Goal: Task Accomplishment & Management: Manage account settings

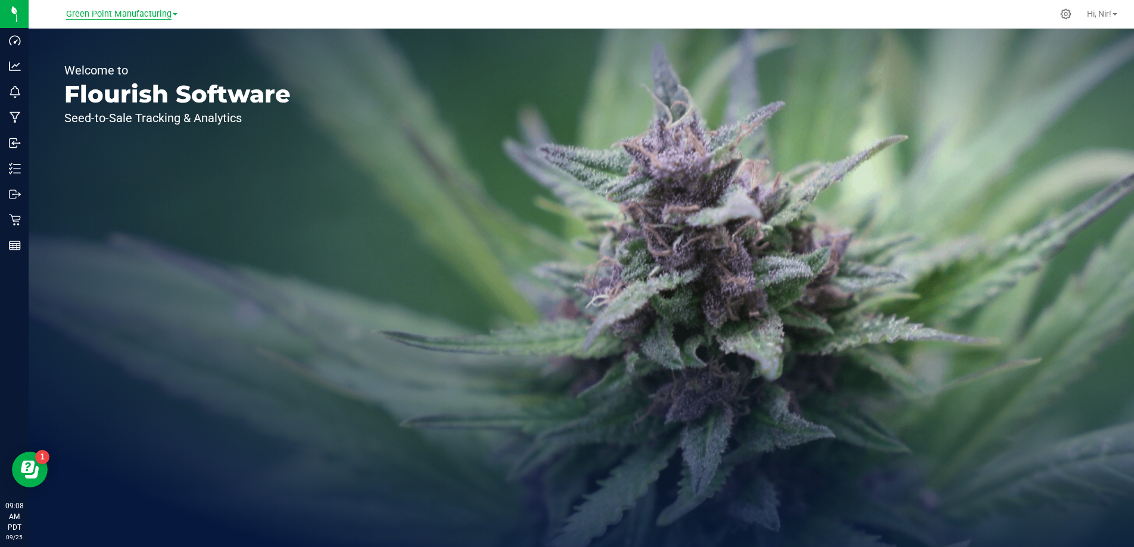
click at [99, 16] on span "Green Point Manufacturing" at bounding box center [118, 14] width 105 height 11
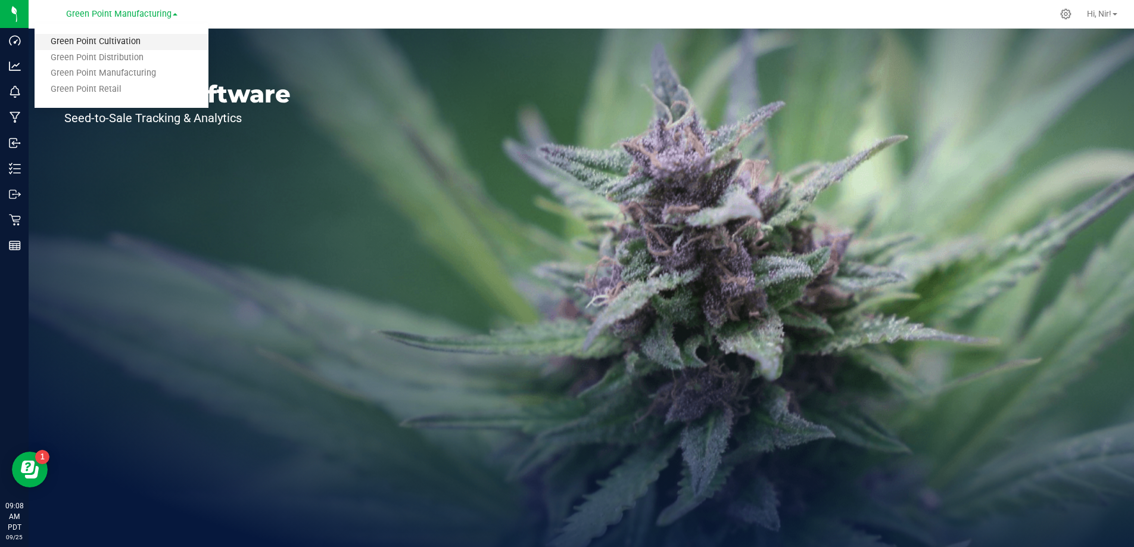
click at [119, 42] on link "Green Point Cultivation" at bounding box center [122, 42] width 174 height 16
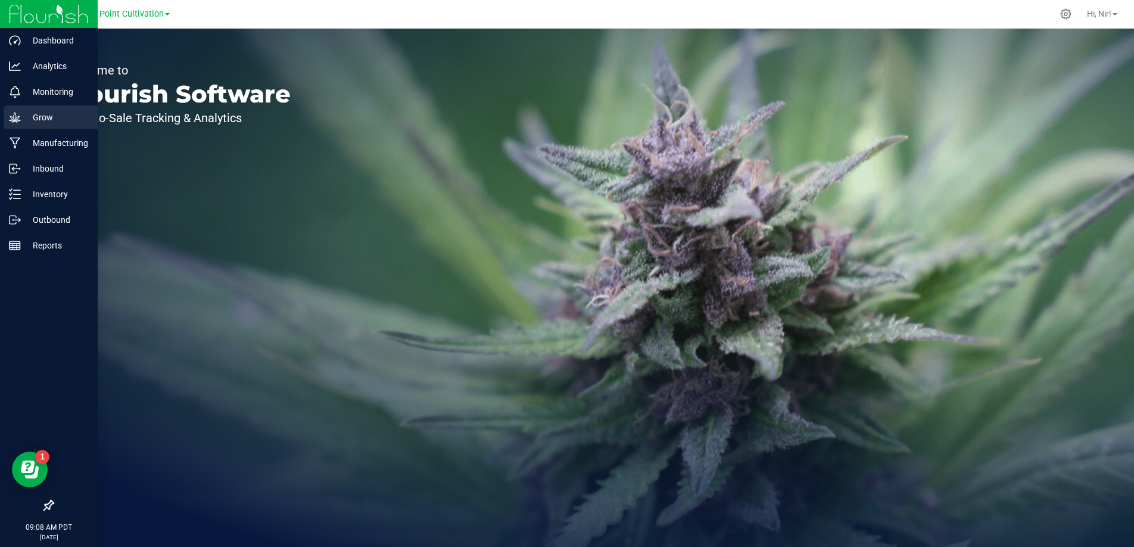
click at [17, 120] on icon at bounding box center [15, 117] width 12 height 12
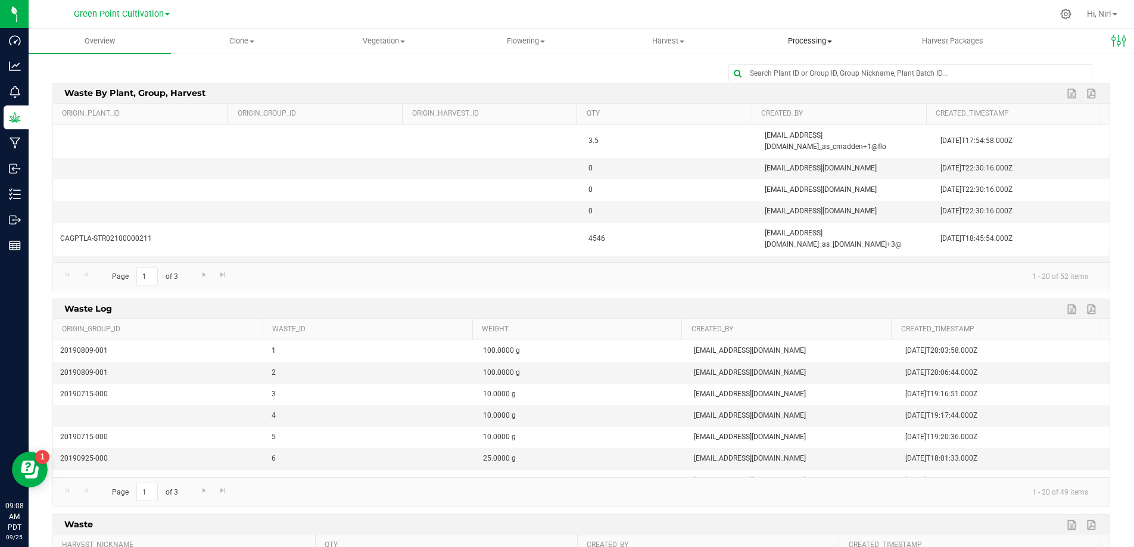
click at [806, 44] on span "Processing" at bounding box center [810, 41] width 141 height 11
click at [791, 83] on span "Processing harvests" at bounding box center [794, 86] width 110 height 10
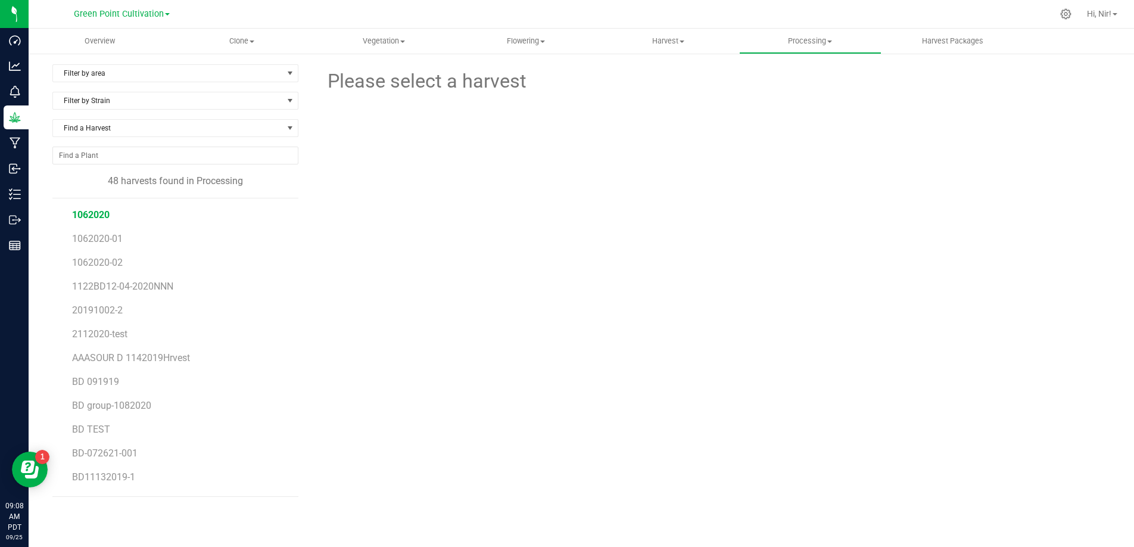
click at [97, 217] on span "1062020" at bounding box center [91, 214] width 38 height 11
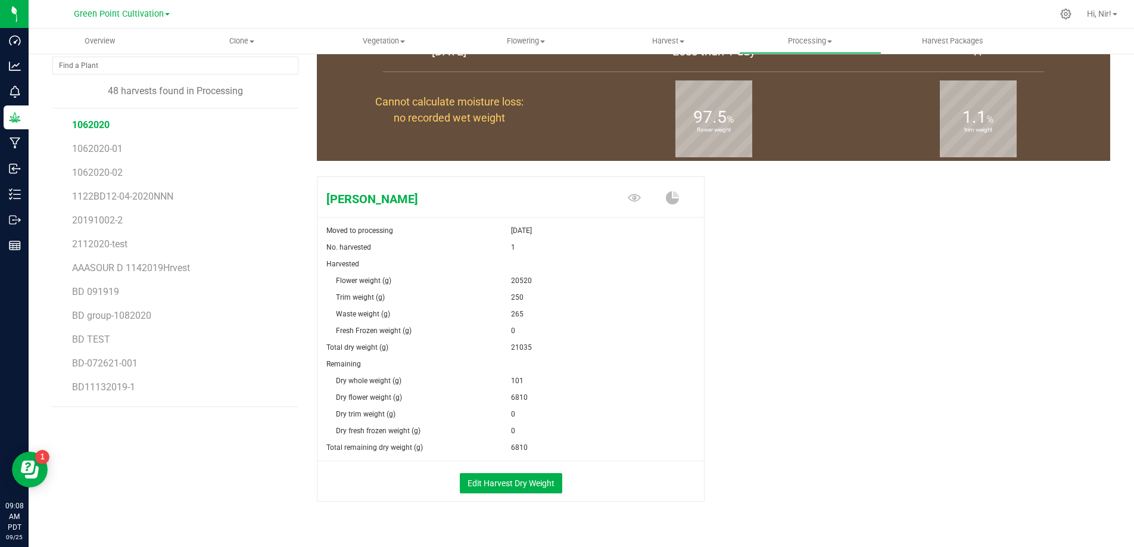
scroll to position [91, 0]
click at [108, 173] on span "1062020-02" at bounding box center [98, 171] width 52 height 11
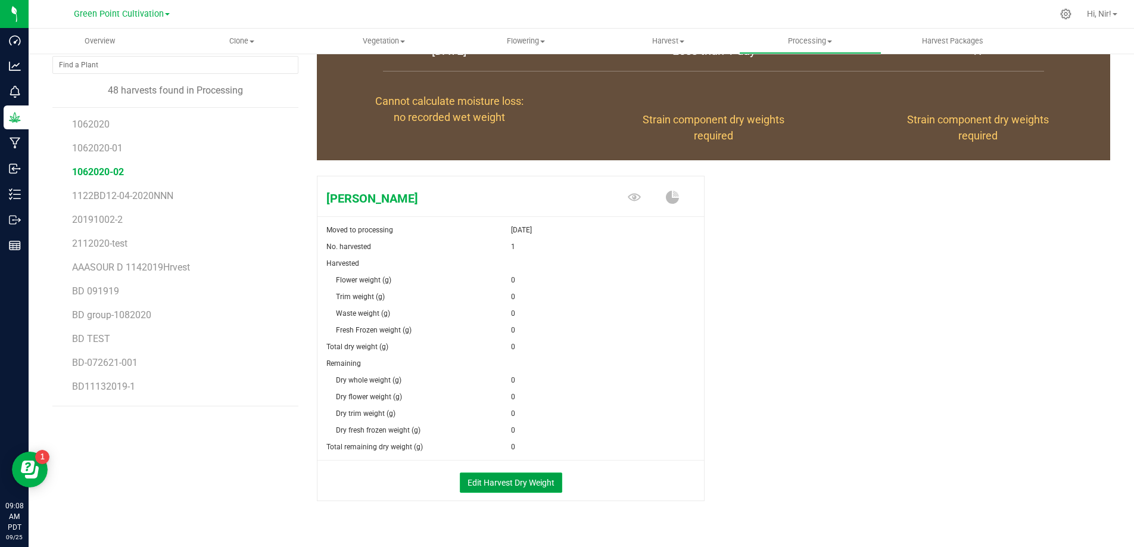
click at [537, 475] on button "Edit Harvest Dry Weight" at bounding box center [511, 482] width 102 height 20
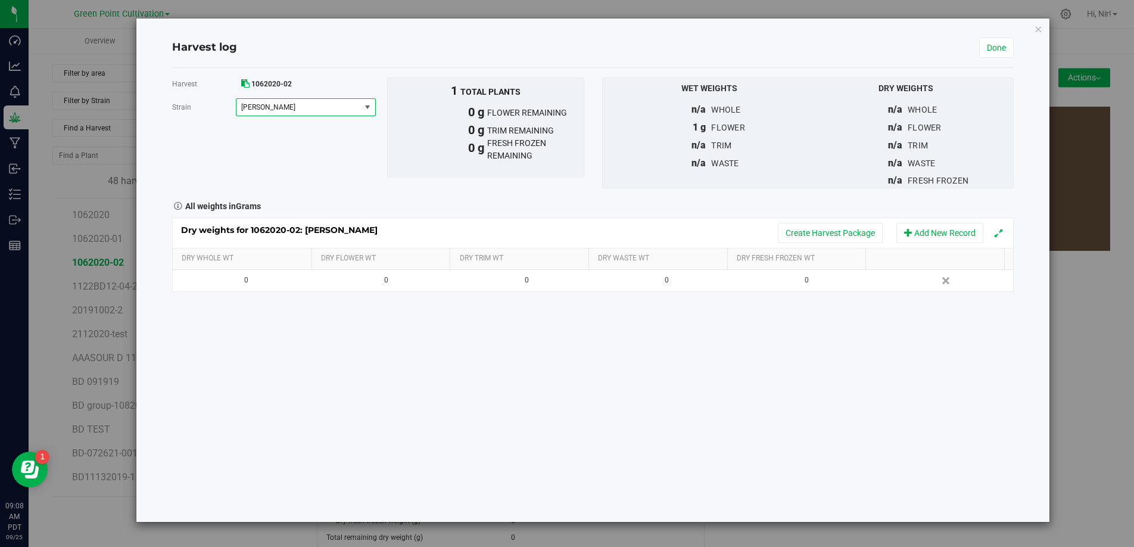
click at [354, 114] on span "Stephen Hawking" at bounding box center [298, 107] width 124 height 17
click at [354, 116] on span "Stephen Hawking" at bounding box center [306, 107] width 140 height 18
click at [1036, 33] on icon "button" at bounding box center [1038, 28] width 8 height 14
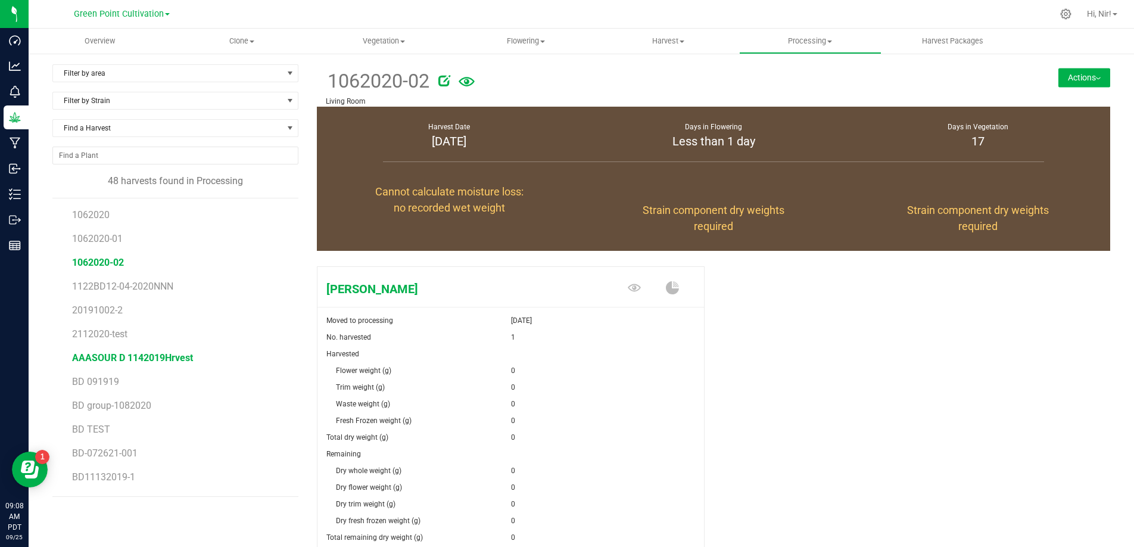
click at [163, 358] on span "AAASOUR D 1142019Hrvest" at bounding box center [132, 357] width 121 height 11
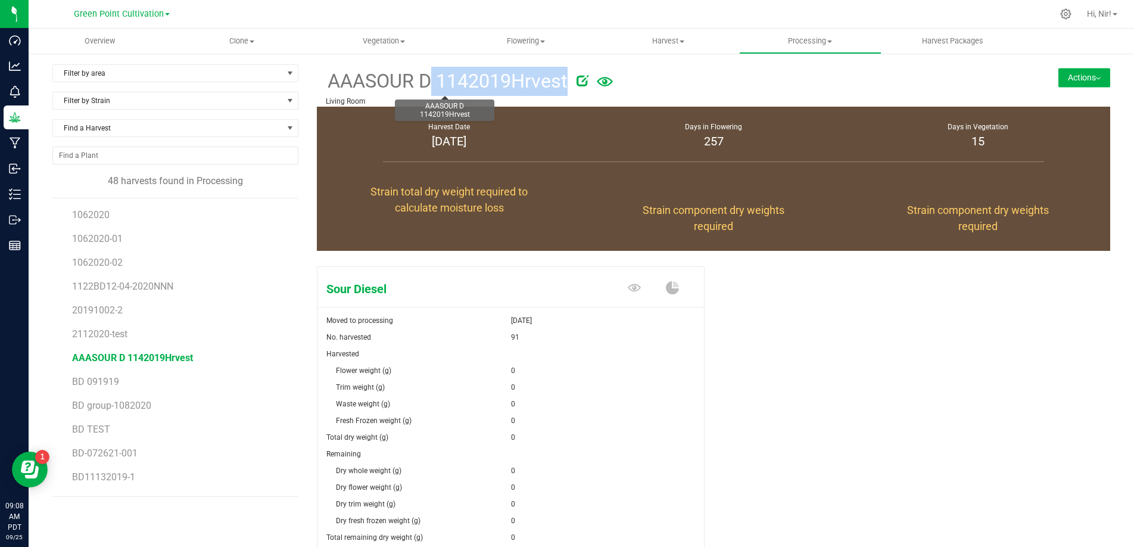
drag, startPoint x: 568, startPoint y: 83, endPoint x: 324, endPoint y: 74, distance: 243.7
click at [326, 74] on div "AAASOUR D 1142019Hrvest" at bounding box center [647, 80] width 643 height 32
copy div "AAASOUR D 1142019Hrvest"
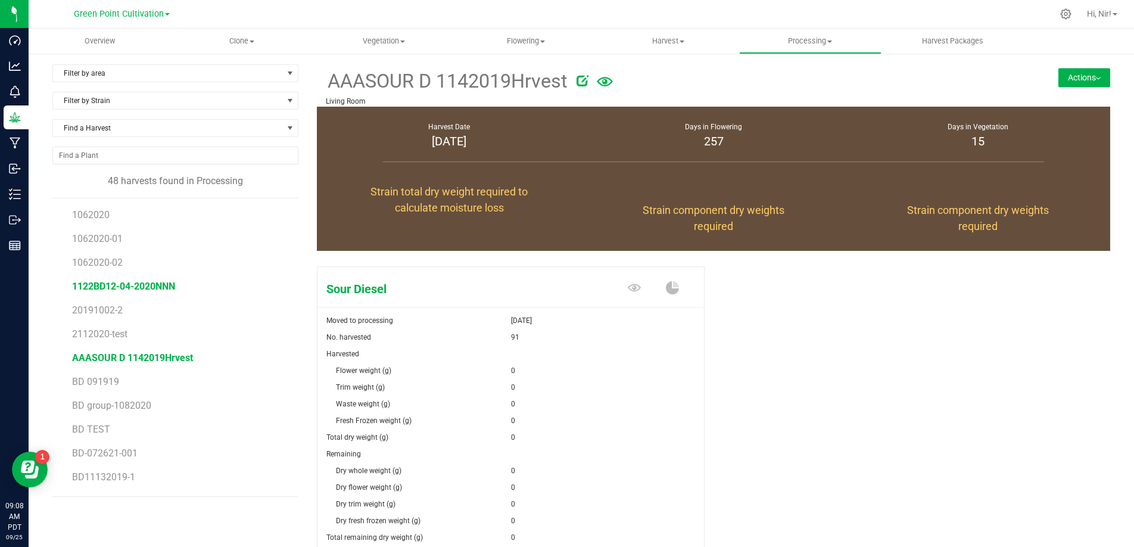
click at [162, 285] on span "1122BD12-04-2020NNN" at bounding box center [123, 285] width 103 height 11
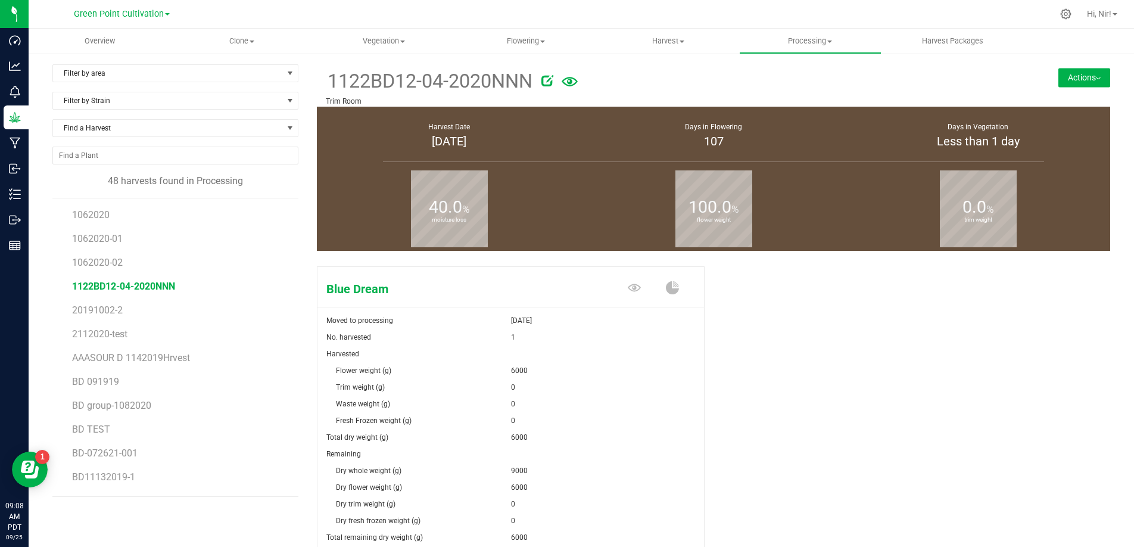
click at [1094, 77] on button "Actions" at bounding box center [1084, 77] width 52 height 19
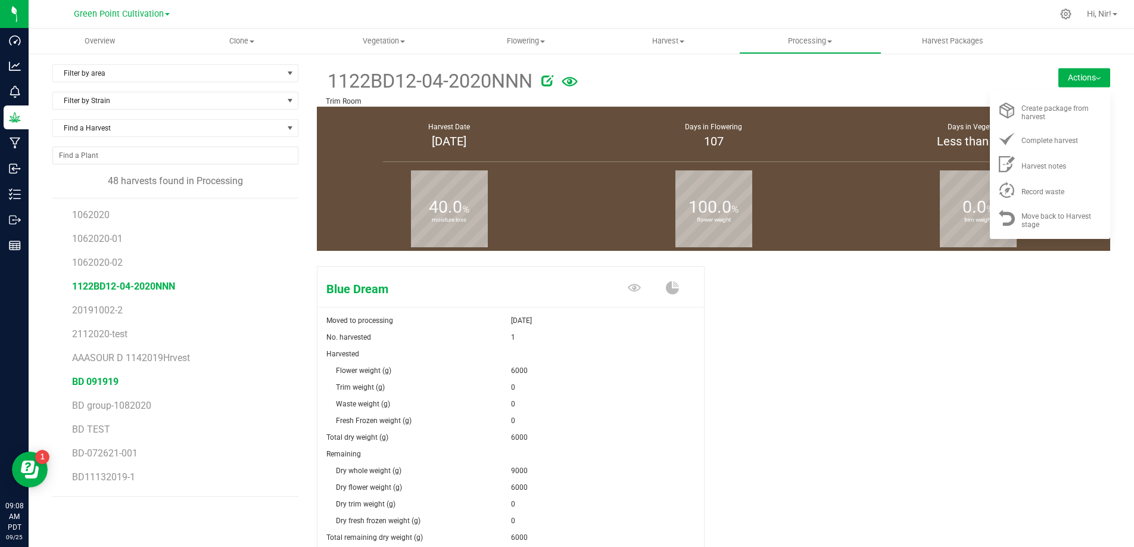
click at [104, 379] on span "BD 091919" at bounding box center [95, 381] width 46 height 11
click at [121, 453] on span "BD-072621-001" at bounding box center [105, 452] width 67 height 11
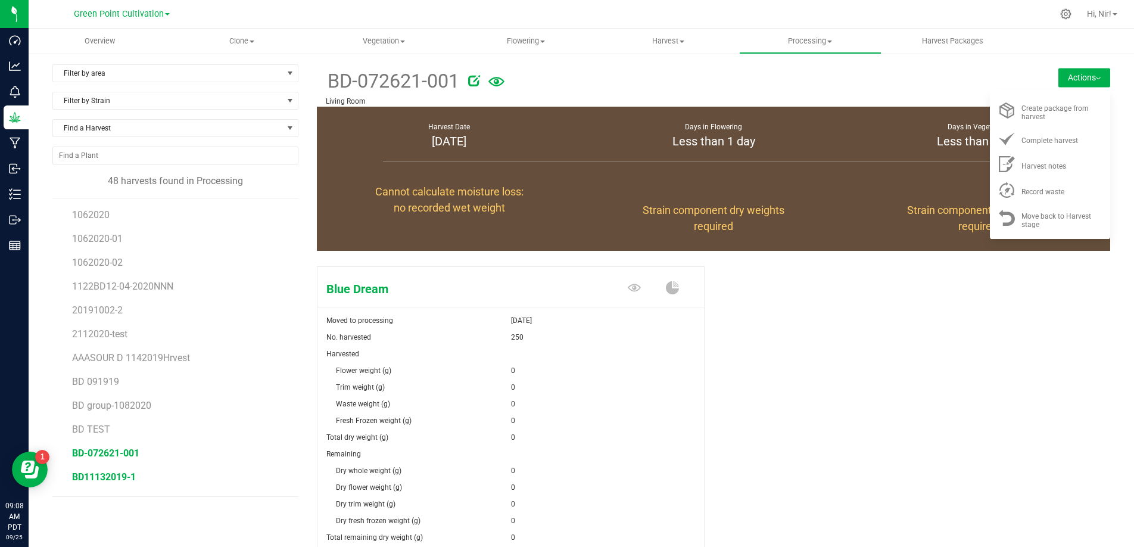
click at [121, 475] on span "BD11132019-1" at bounding box center [104, 476] width 64 height 11
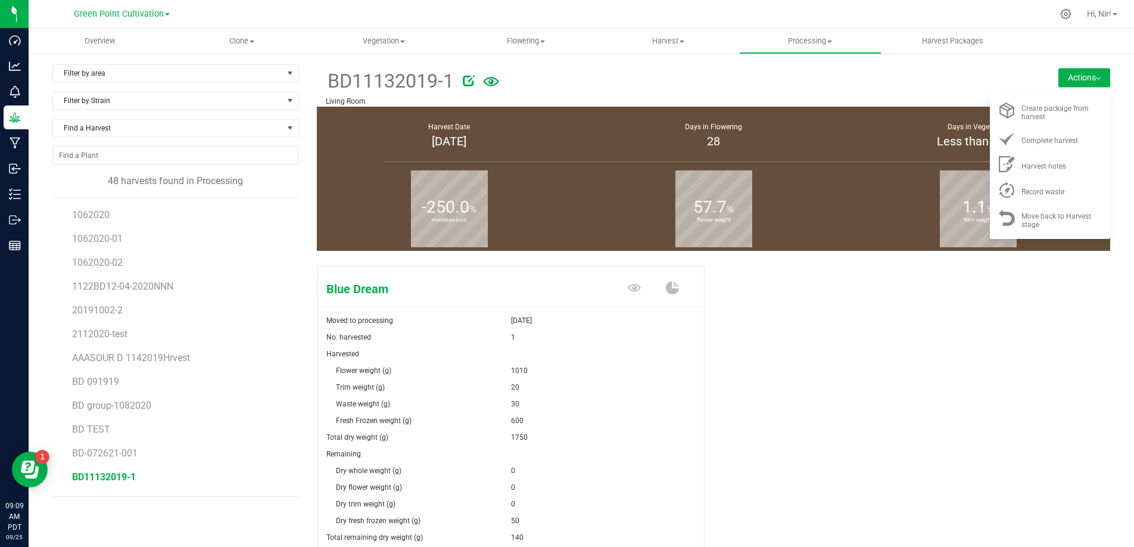
click at [115, 213] on li "1062020" at bounding box center [181, 210] width 218 height 24
click at [101, 215] on span "1062020" at bounding box center [91, 214] width 38 height 11
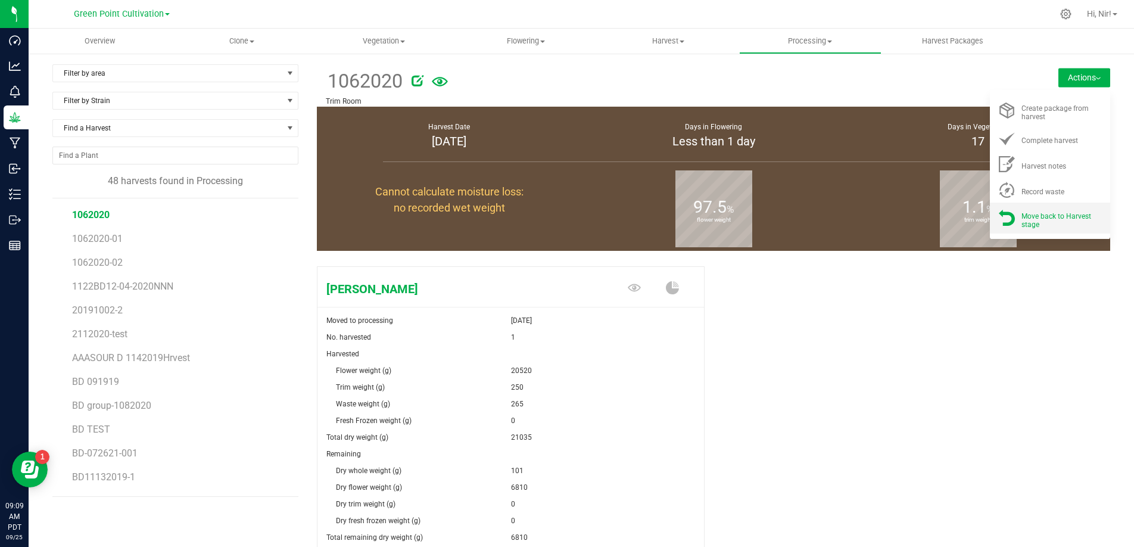
click at [1050, 225] on div "Move back to Harvest stage" at bounding box center [1061, 217] width 81 height 21
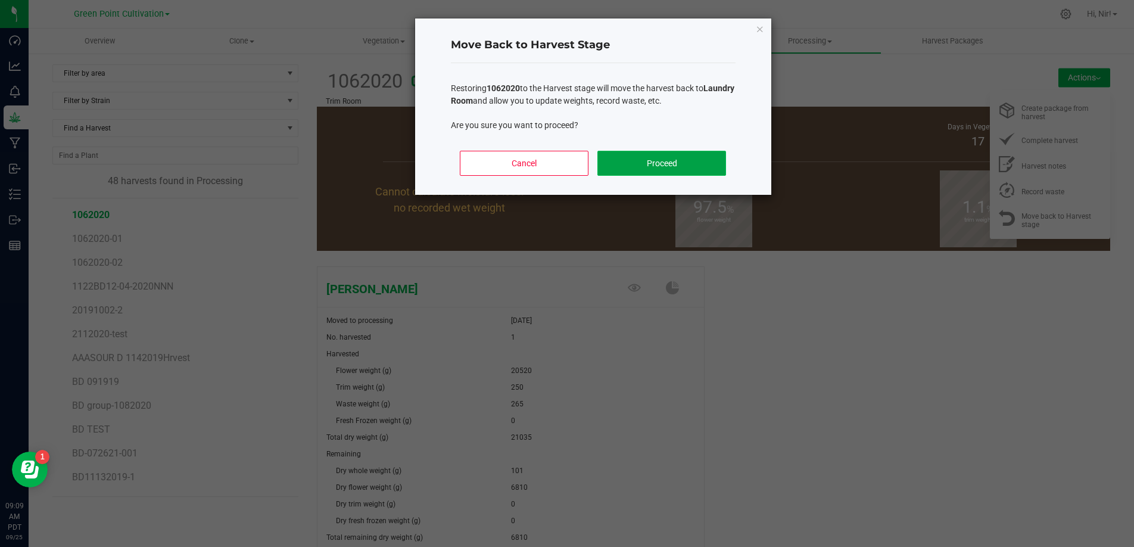
click at [673, 163] on button "Proceed" at bounding box center [661, 163] width 128 height 25
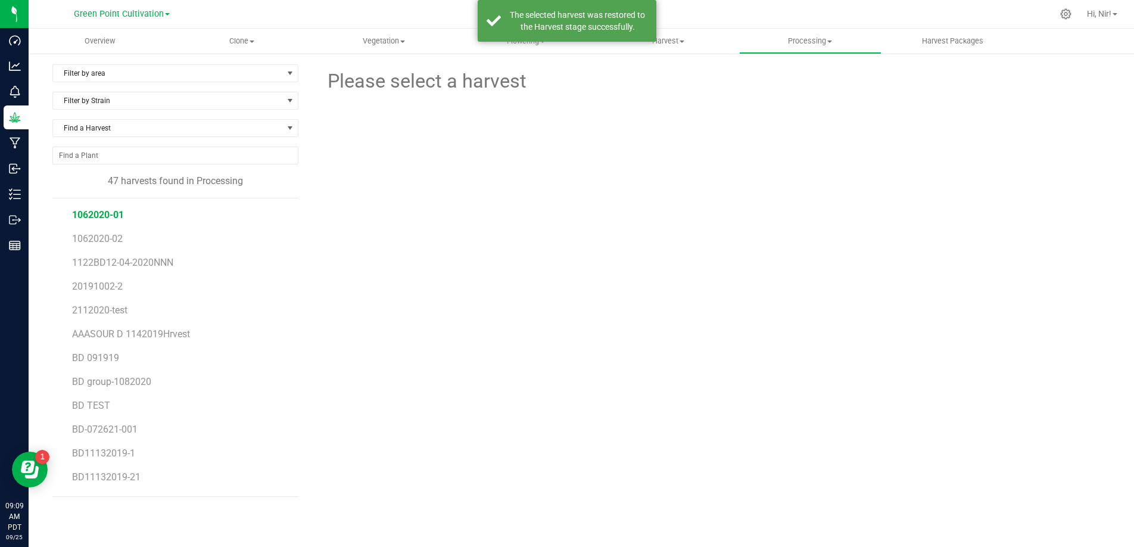
click at [105, 212] on span "1062020-01" at bounding box center [98, 214] width 52 height 11
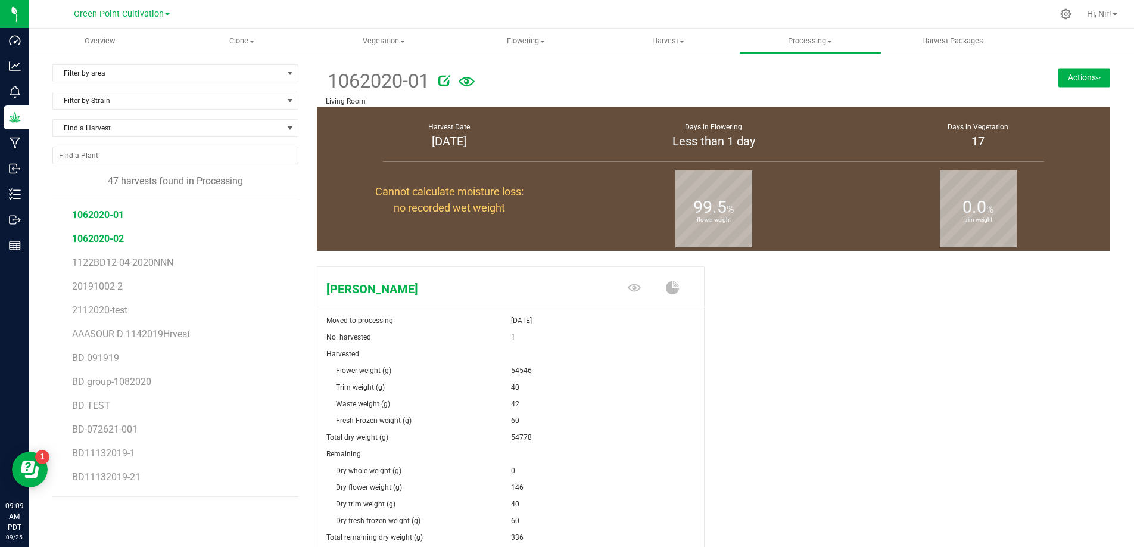
click at [116, 238] on span "1062020-02" at bounding box center [98, 238] width 52 height 11
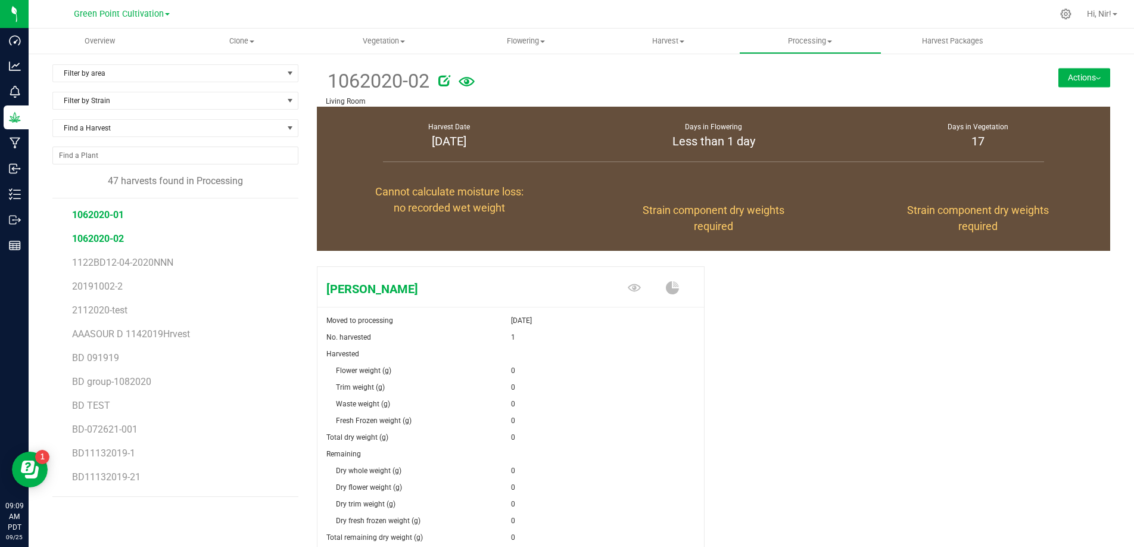
click at [110, 213] on span "1062020-01" at bounding box center [98, 214] width 52 height 11
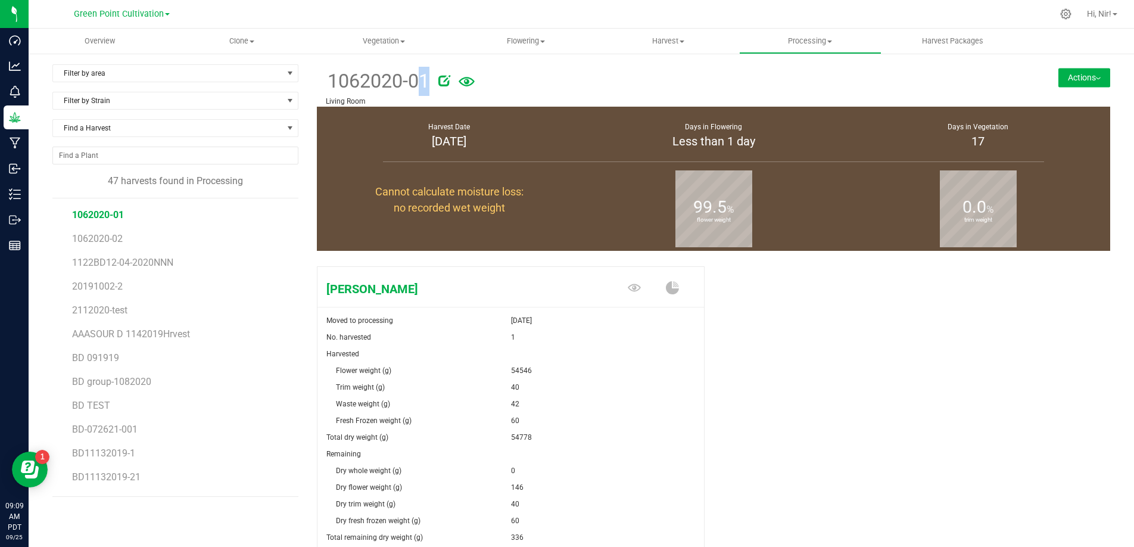
drag, startPoint x: 428, startPoint y: 86, endPoint x: 325, endPoint y: 80, distance: 103.2
click at [326, 80] on div "1062020-01" at bounding box center [647, 80] width 643 height 32
click at [1071, 84] on button "Actions" at bounding box center [1084, 77] width 52 height 19
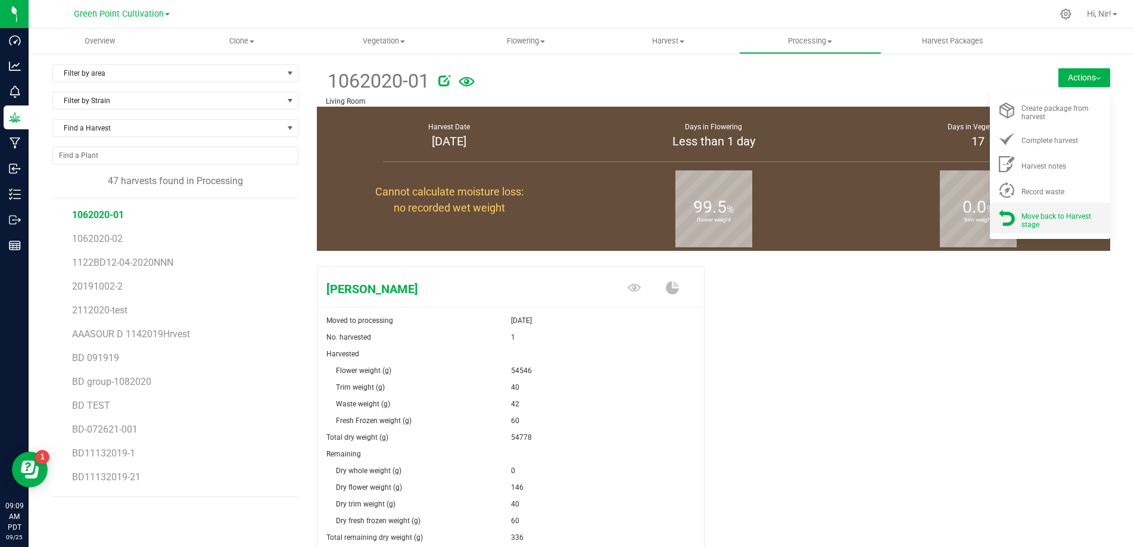
click at [1035, 225] on div "Move back to Harvest stage" at bounding box center [1061, 217] width 81 height 21
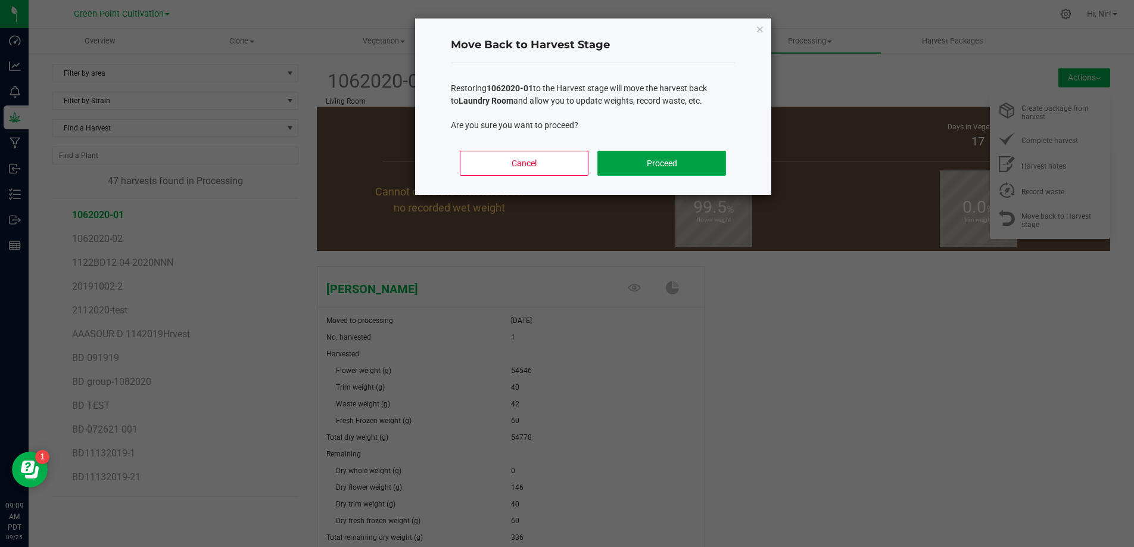
click at [636, 162] on button "Proceed" at bounding box center [661, 163] width 128 height 25
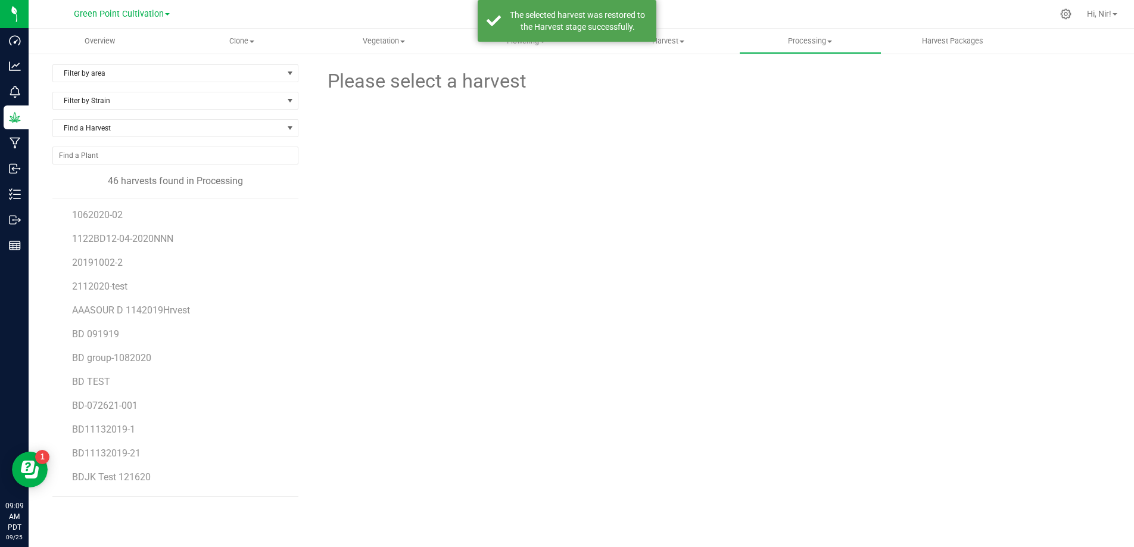
click at [646, 85] on form at bounding box center [813, 81] width 575 height 29
click at [662, 45] on span "Harvest" at bounding box center [668, 41] width 141 height 11
click at [650, 68] on span "Harvests" at bounding box center [630, 72] width 66 height 10
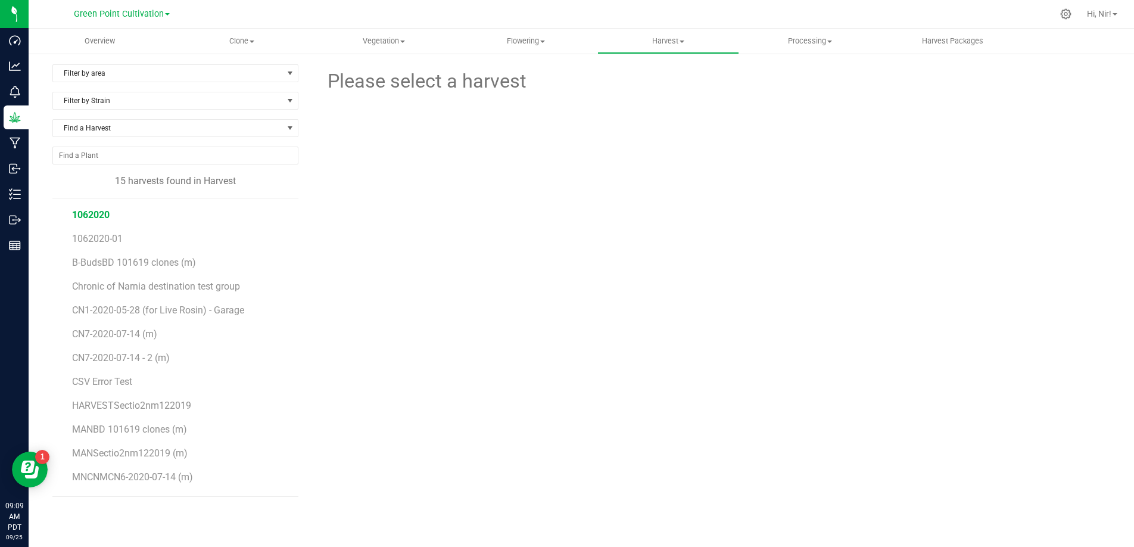
click at [95, 214] on span "1062020" at bounding box center [91, 214] width 38 height 11
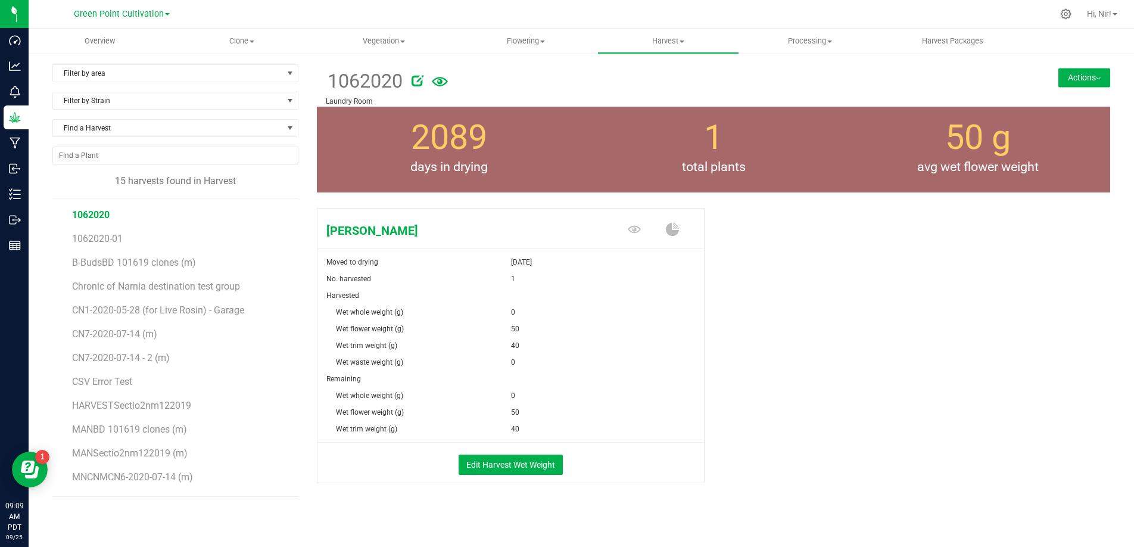
click at [1067, 86] on button "Actions" at bounding box center [1084, 77] width 52 height 19
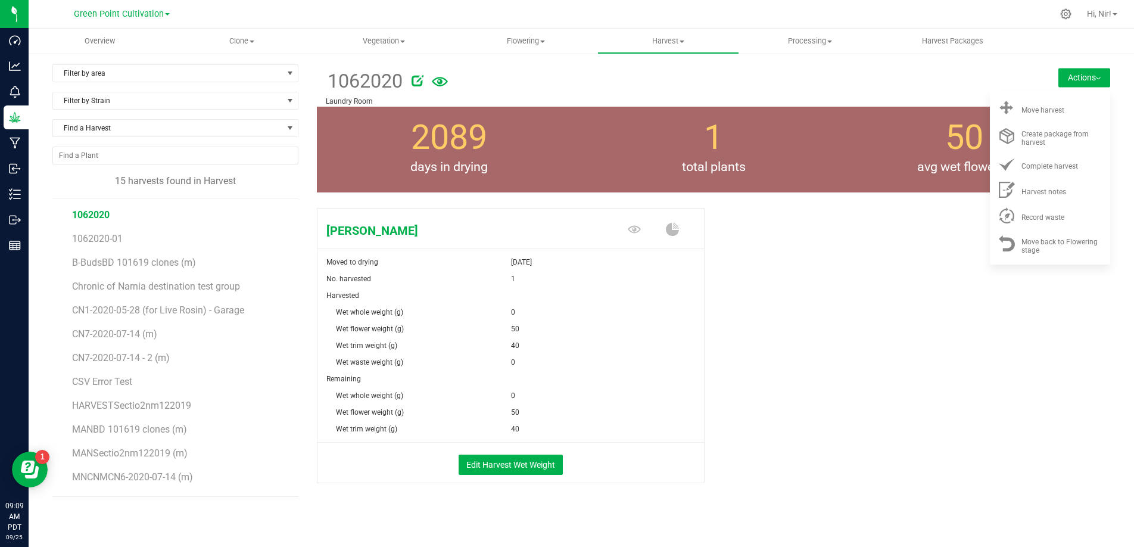
click at [940, 275] on div "Stephen Hawking Moved to drying Jan 6, 2020 No. harvested 1 Harvested Wet whole…" at bounding box center [713, 358] width 793 height 310
click at [847, 271] on div "Stephen Hawking Moved to drying Jan 6, 2020 No. harvested 1 Harvested Wet whole…" at bounding box center [713, 358] width 793 height 310
click at [1059, 104] on div "Move harvest" at bounding box center [1061, 108] width 81 height 13
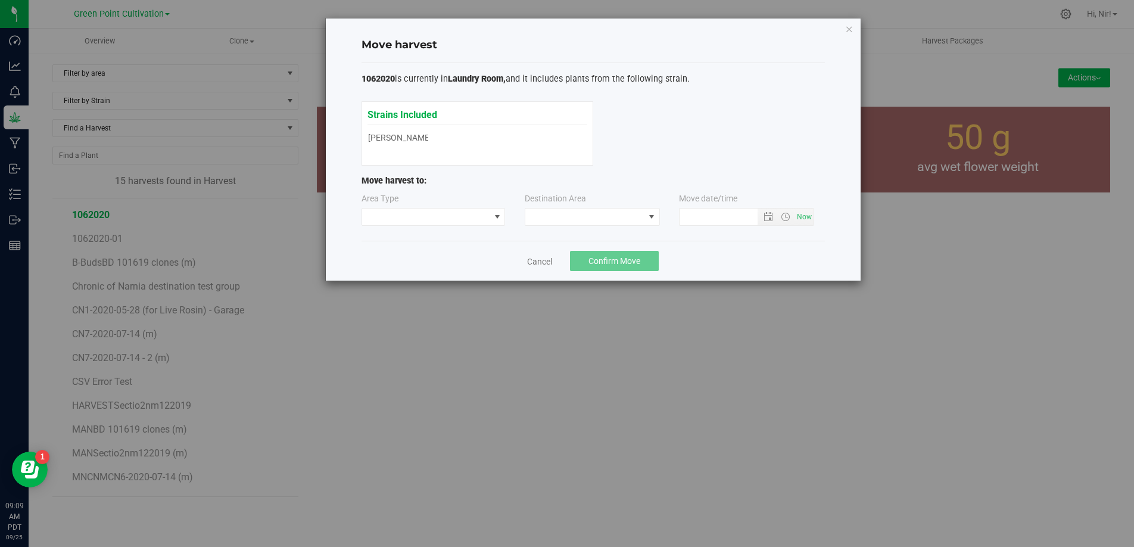
type input "9/25/2025 9:09 AM"
click at [464, 140] on div "Strains Included Stephen Hawking Stephen Hawking" at bounding box center [477, 126] width 220 height 39
click at [625, 220] on span at bounding box center [584, 216] width 119 height 17
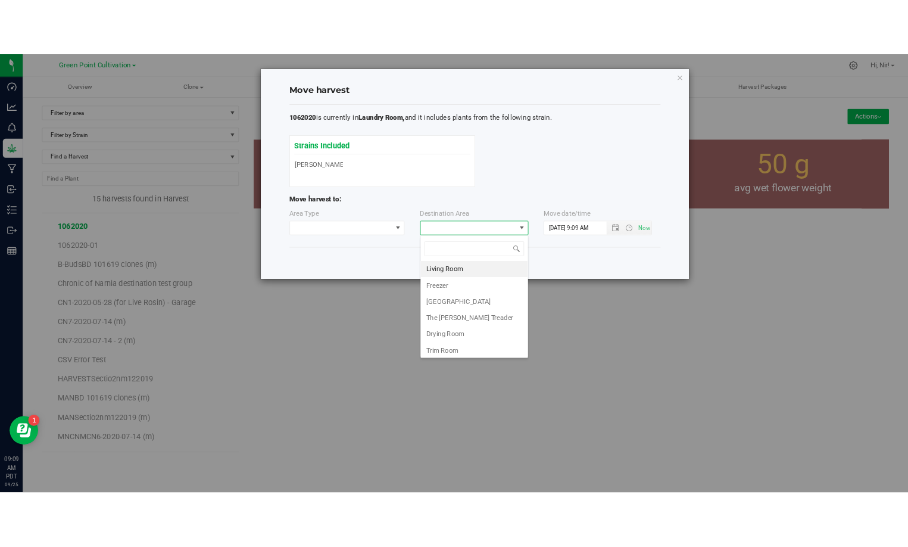
scroll to position [18, 135]
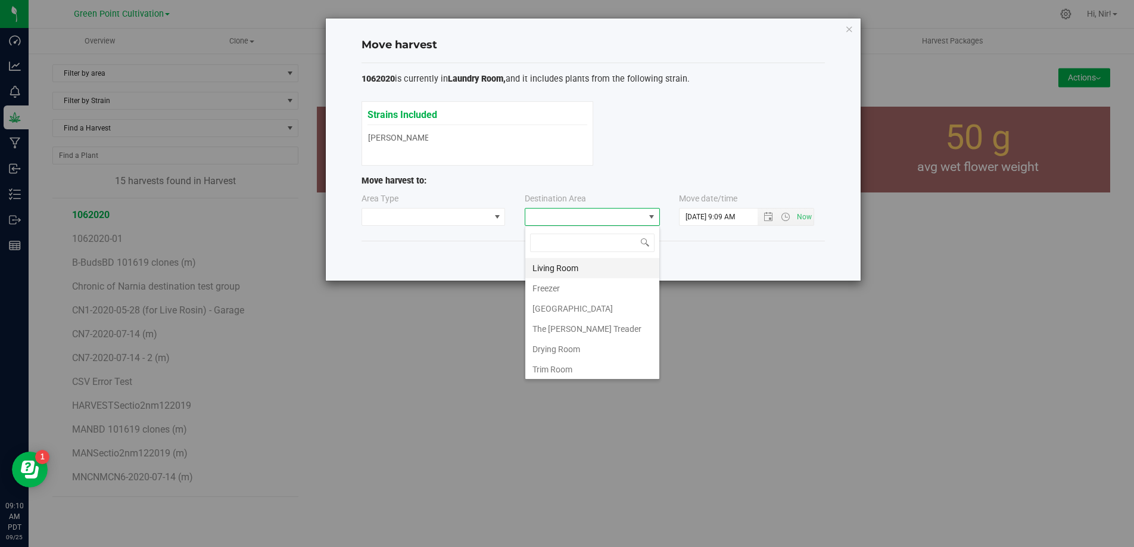
click at [565, 271] on li "Living Room" at bounding box center [592, 268] width 134 height 20
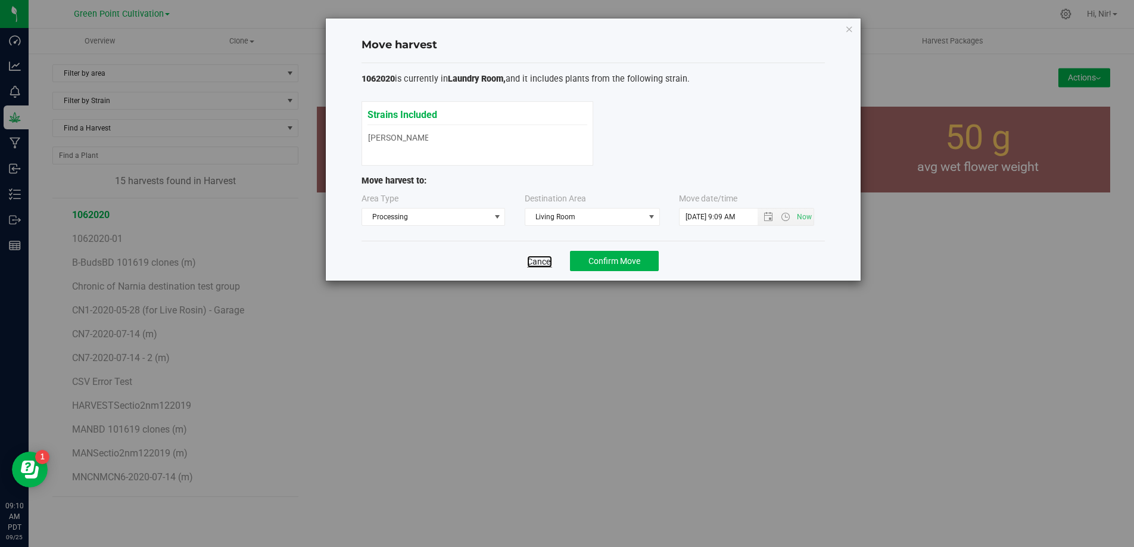
click at [550, 260] on link "Cancel" at bounding box center [539, 261] width 25 height 12
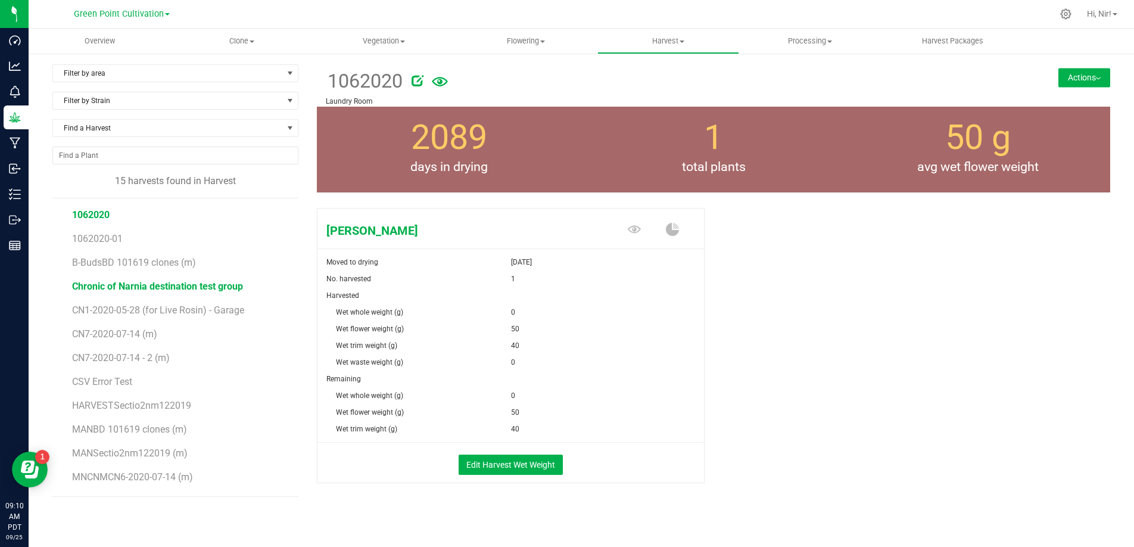
click at [162, 285] on span "Chronic of Narnia destination test group" at bounding box center [157, 285] width 171 height 11
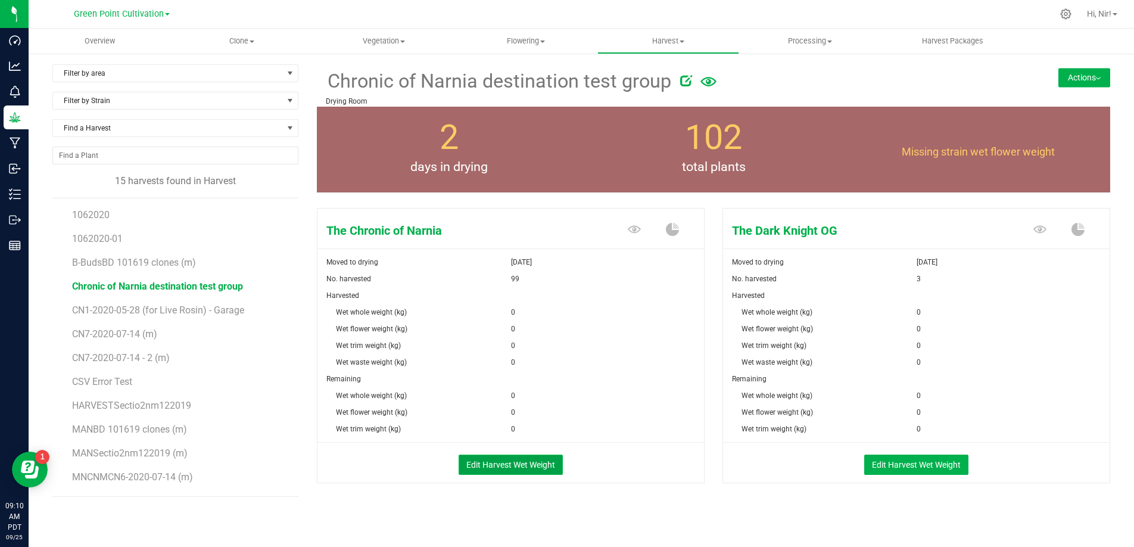
click at [529, 457] on button "Edit Harvest Wet Weight" at bounding box center [511, 464] width 104 height 20
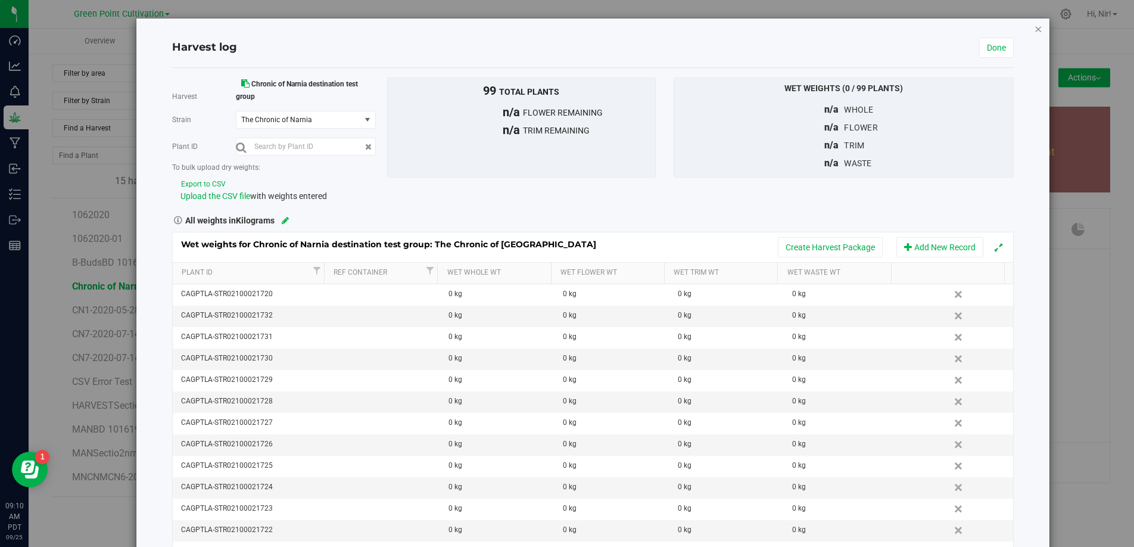
click at [1034, 32] on icon "button" at bounding box center [1038, 28] width 8 height 14
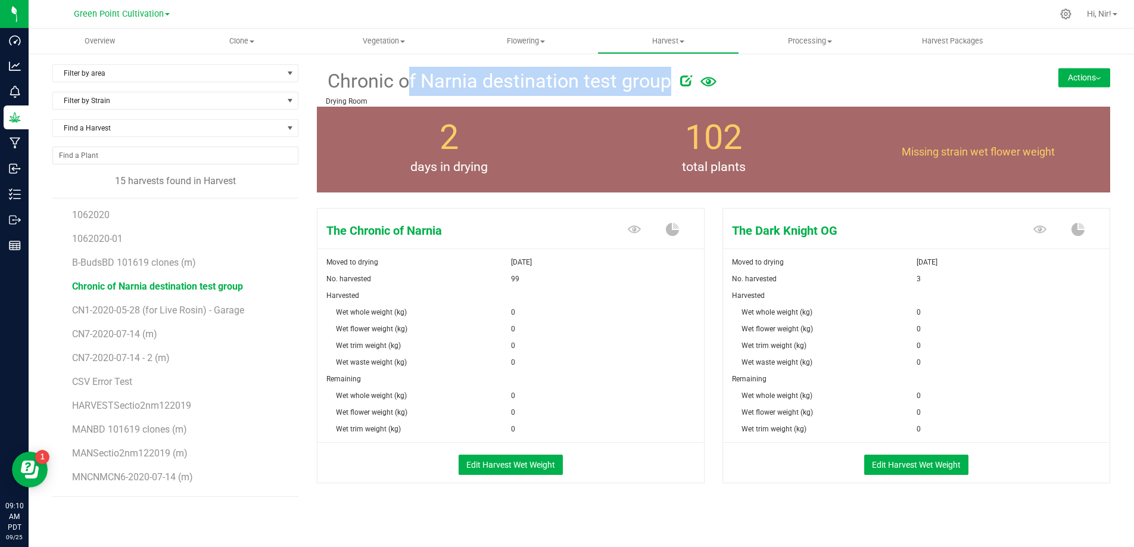
drag, startPoint x: 668, startPoint y: 88, endPoint x: 397, endPoint y: 66, distance: 271.8
click at [397, 66] on div "Chronic of Narnia destination test group" at bounding box center [647, 80] width 643 height 32
click at [533, 68] on span "Chronic of Narnia destination test group" at bounding box center [498, 81] width 345 height 29
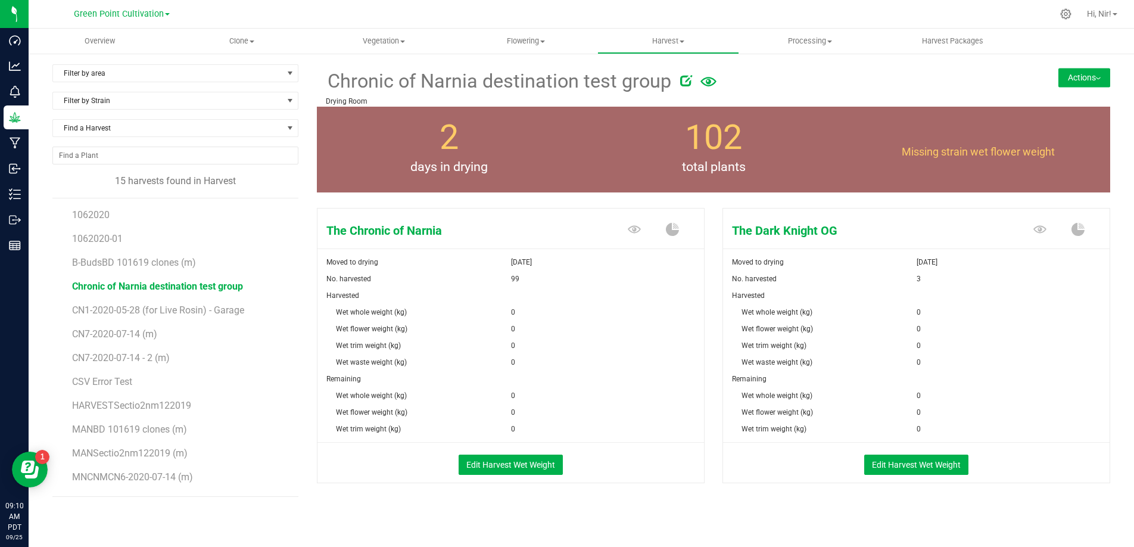
click at [680, 84] on icon at bounding box center [686, 80] width 12 height 12
drag, startPoint x: 420, startPoint y: 82, endPoint x: 556, endPoint y: 85, distance: 135.8
click at [556, 85] on input "Chronic of Narnia destination test group" at bounding box center [601, 81] width 551 height 18
type input "Chronic of Narnia destination"
click at [918, 78] on span at bounding box center [920, 80] width 68 height 18
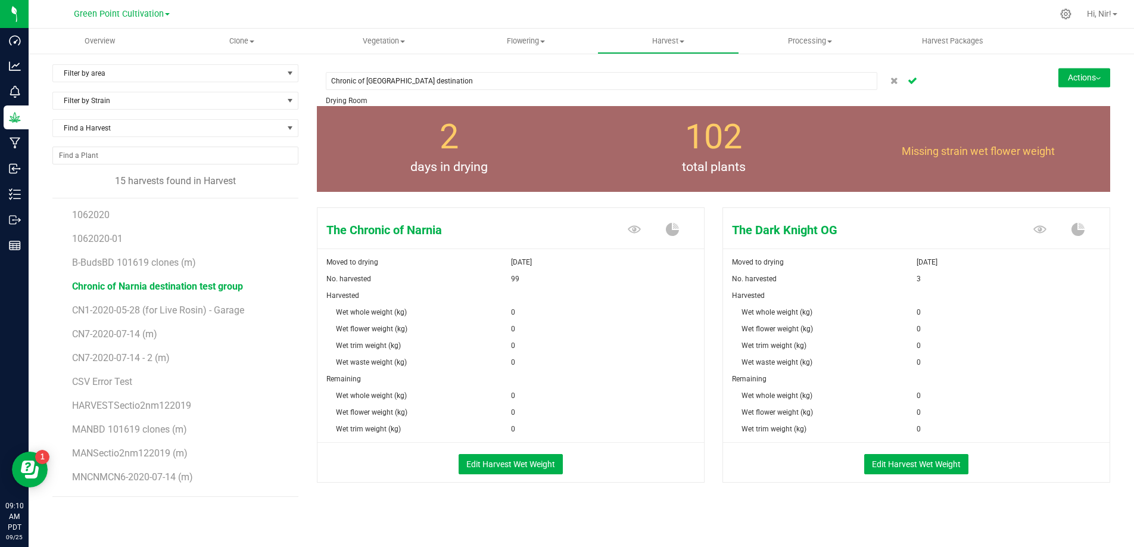
click at [908, 80] on icon "Cancel button" at bounding box center [913, 79] width 10 height 7
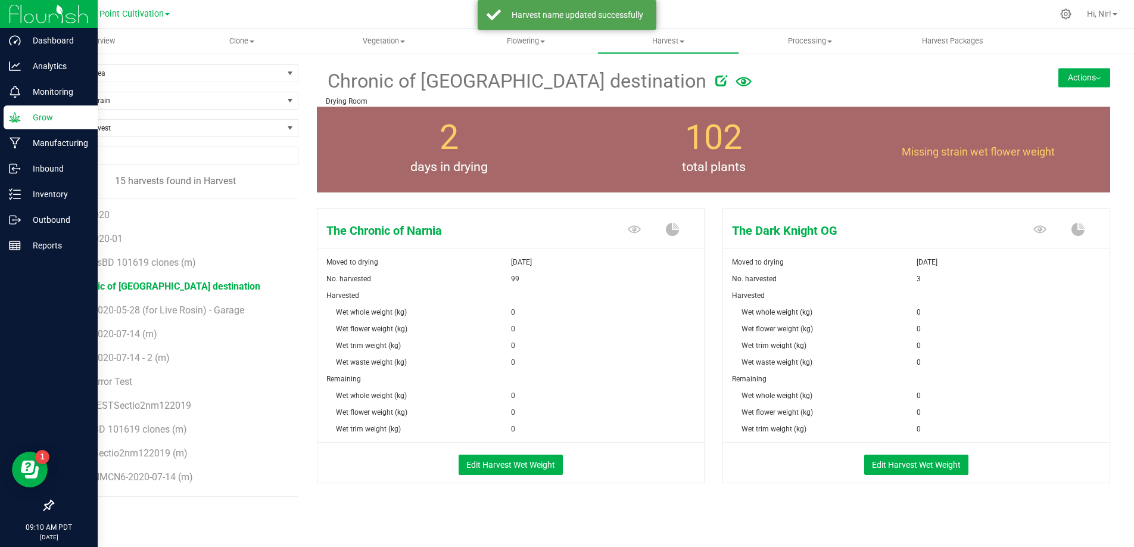
click at [13, 15] on img at bounding box center [49, 14] width 80 height 28
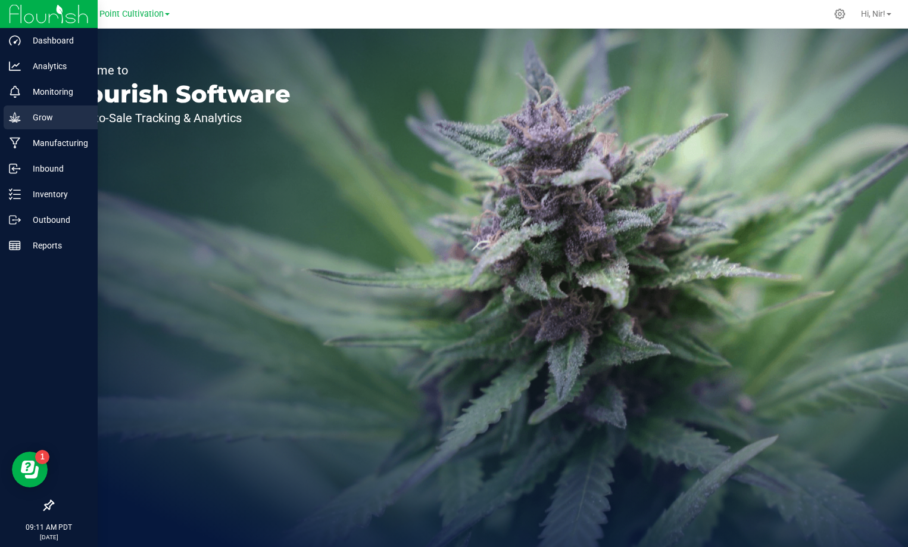
click at [23, 119] on p "Grow" at bounding box center [56, 117] width 71 height 14
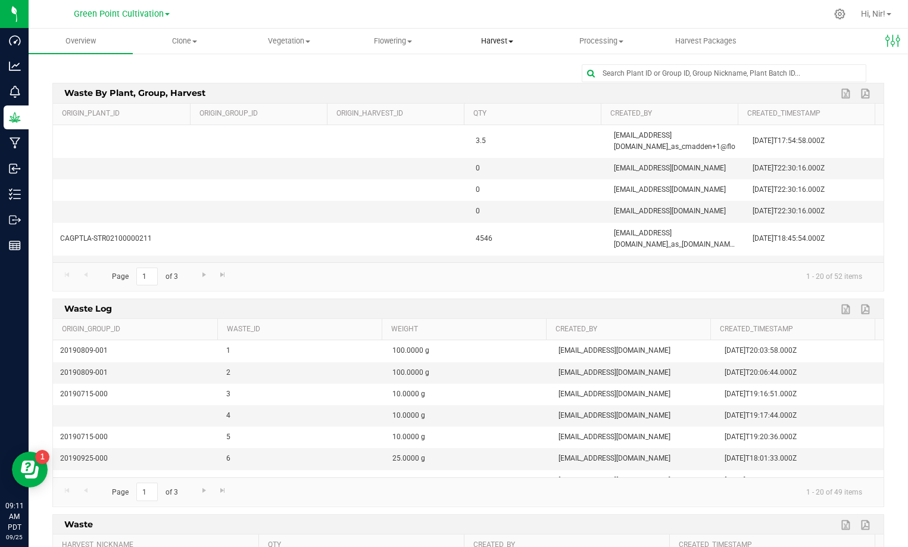
click at [482, 40] on span "Harvest" at bounding box center [497, 41] width 103 height 11
click at [492, 69] on span "Harvests" at bounding box center [478, 72] width 66 height 10
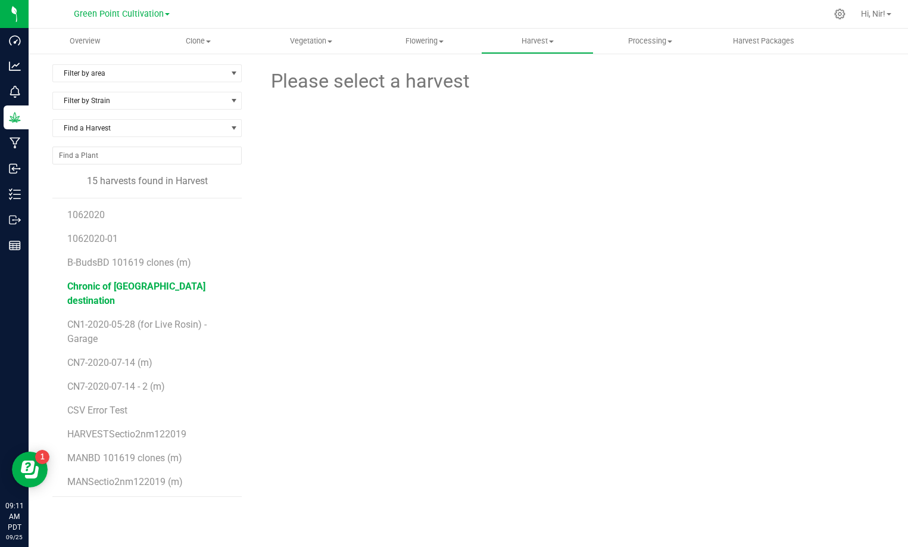
click at [145, 283] on span "Chronic of Narnia destination" at bounding box center [136, 293] width 138 height 26
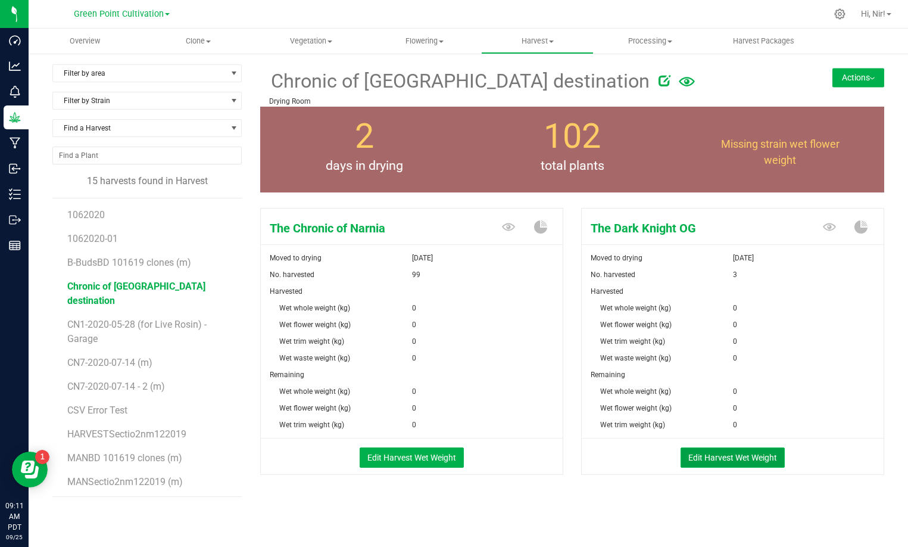
click at [738, 457] on button "Edit Harvest Wet Weight" at bounding box center [733, 457] width 104 height 20
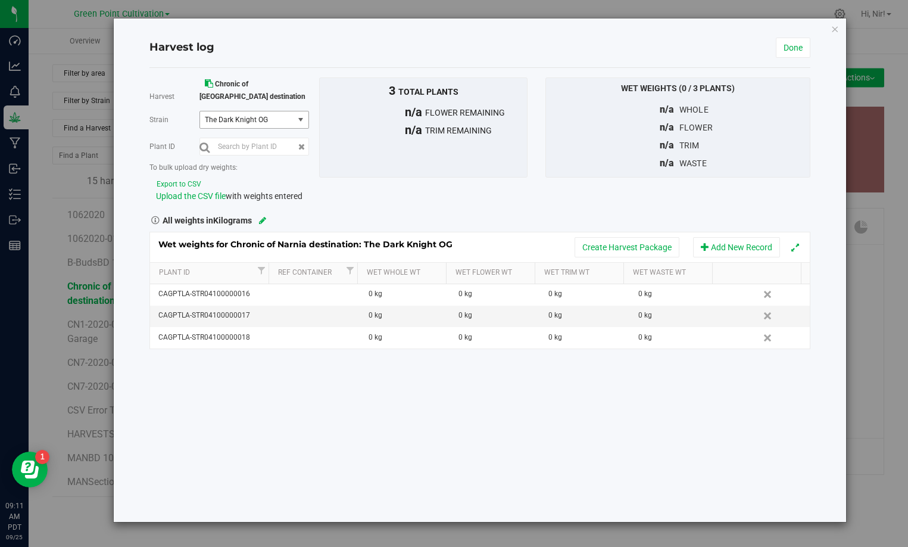
click at [303, 121] on span "select" at bounding box center [301, 120] width 10 height 10
click at [289, 158] on li "The Dark Knight OG" at bounding box center [254, 158] width 108 height 18
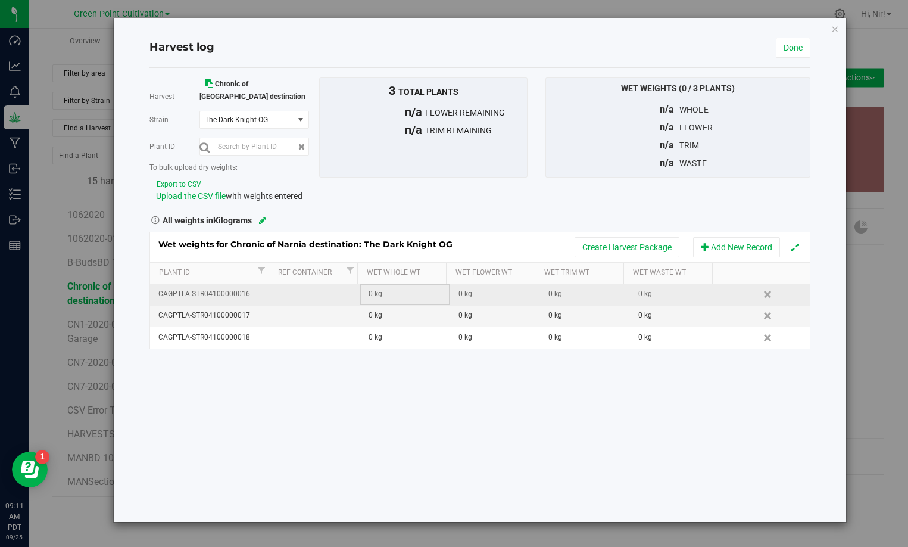
click at [394, 295] on div "0 kg" at bounding box center [409, 293] width 81 height 11
type input "0.75"
click at [463, 293] on div "0 kg" at bounding box center [499, 293] width 81 height 11
type input "0"
type input "0.2"
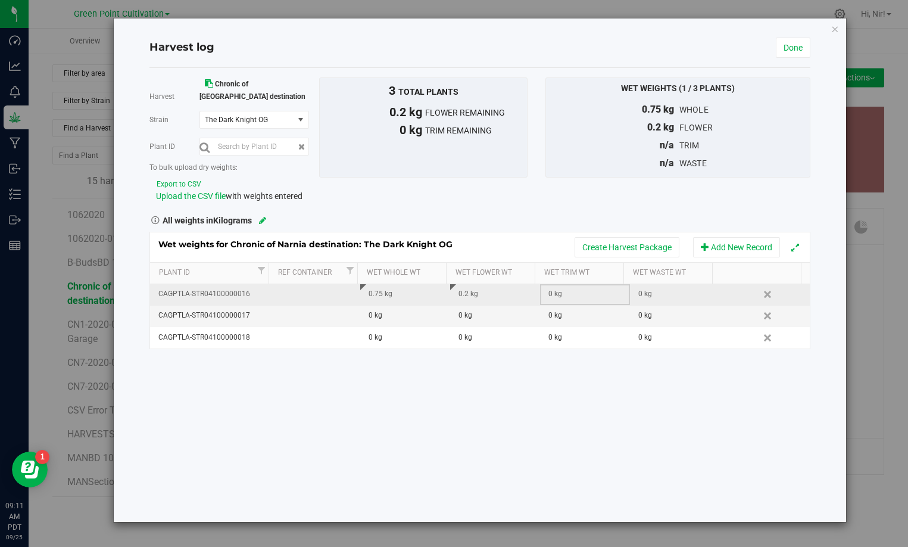
click at [575, 296] on div "0 kg" at bounding box center [588, 293] width 81 height 11
type input "0.3"
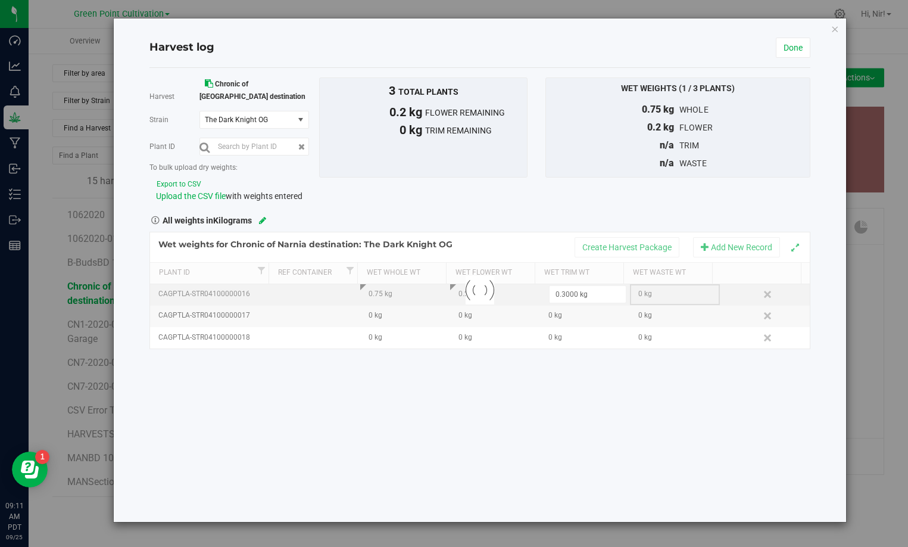
click at [685, 291] on div "Loading... Wet weights for Chronic of Narnia destination: The Dark Knight OG Cr…" at bounding box center [479, 291] width 661 height 118
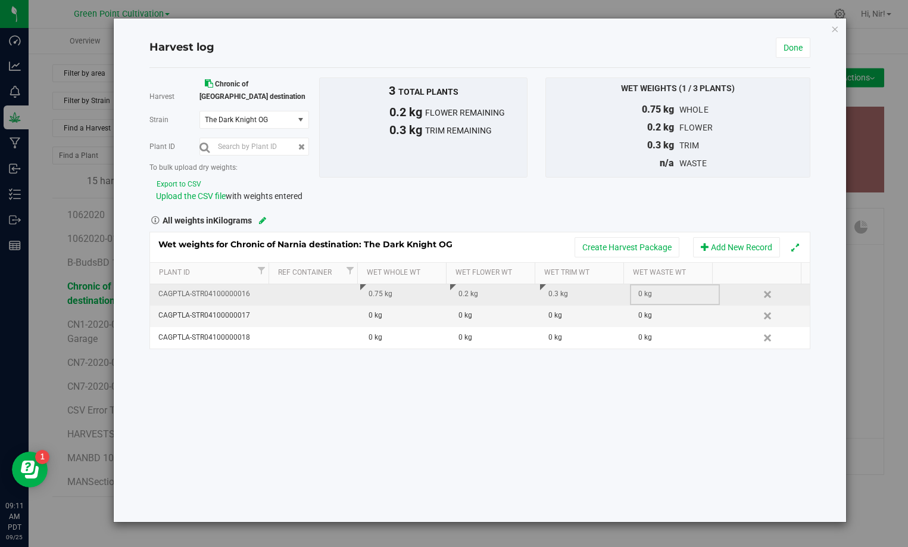
click at [683, 294] on div "0 kg" at bounding box center [678, 293] width 81 height 11
type input "0.25"
click at [261, 219] on icon at bounding box center [262, 220] width 7 height 8
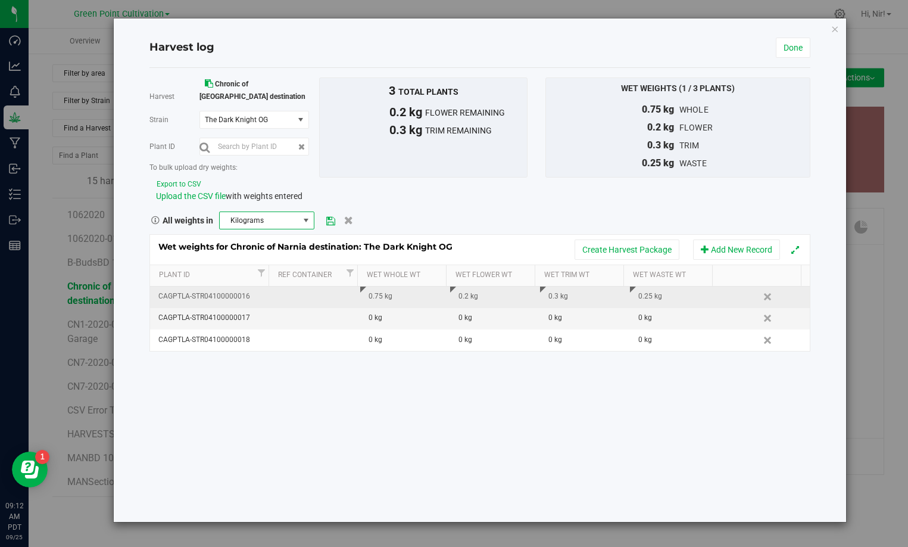
click at [308, 217] on span at bounding box center [306, 221] width 10 height 10
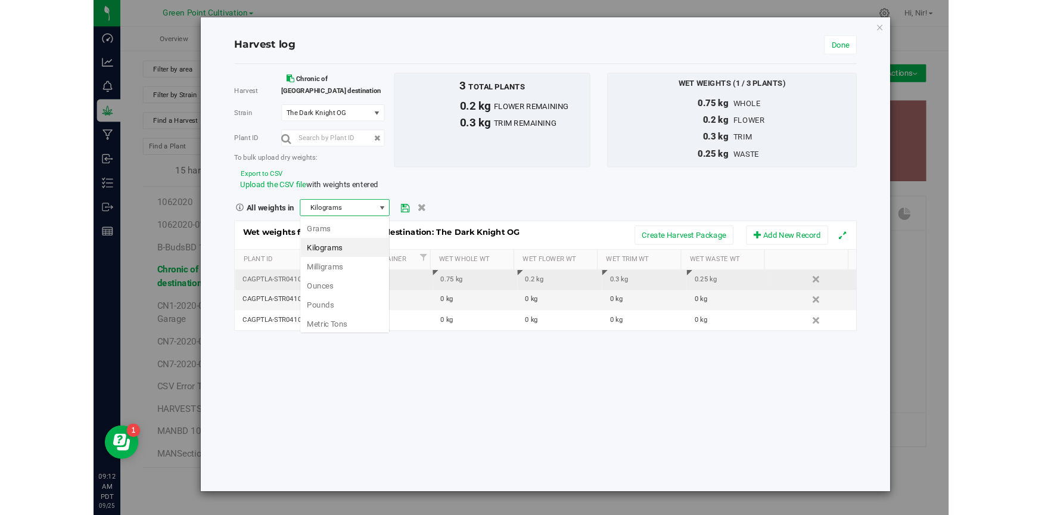
scroll to position [18, 95]
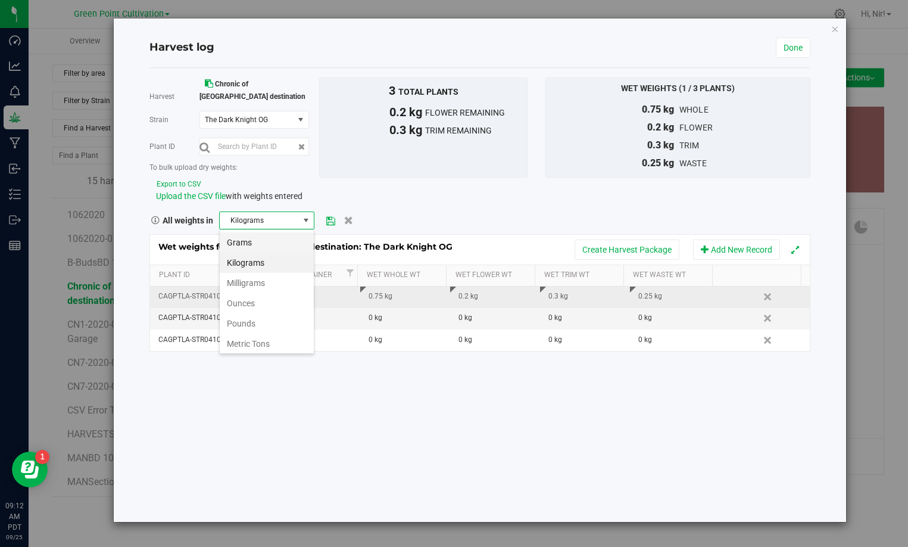
click at [259, 244] on li "Grams" at bounding box center [267, 242] width 94 height 20
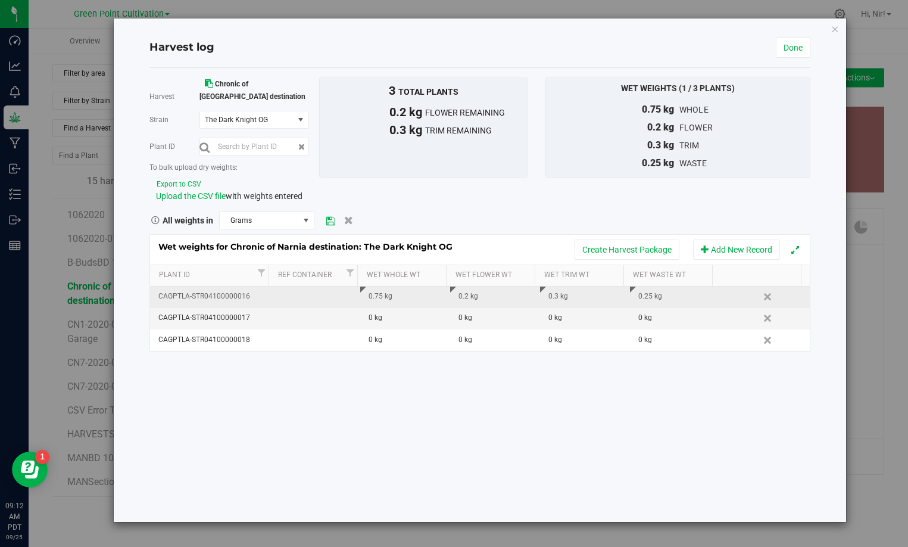
click at [331, 220] on icon at bounding box center [330, 221] width 9 height 8
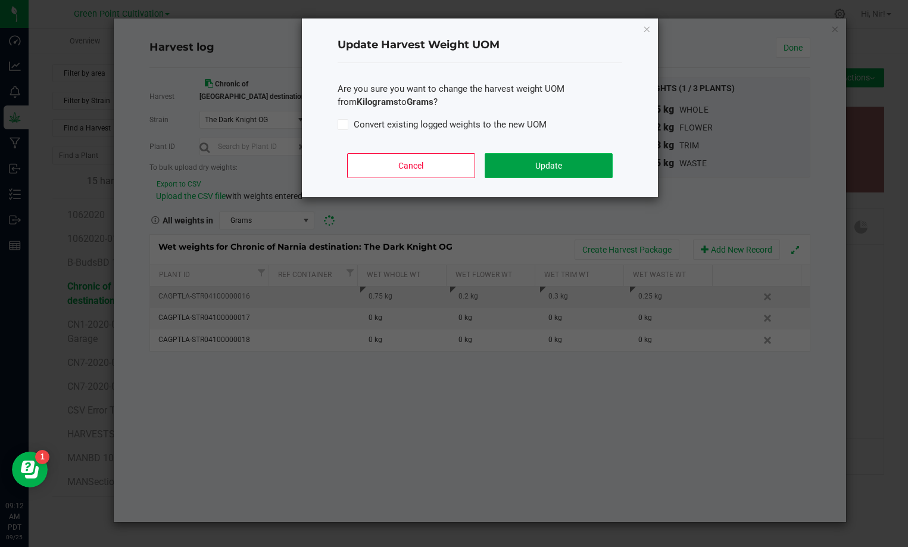
click at [551, 161] on button "Update" at bounding box center [549, 165] width 128 height 25
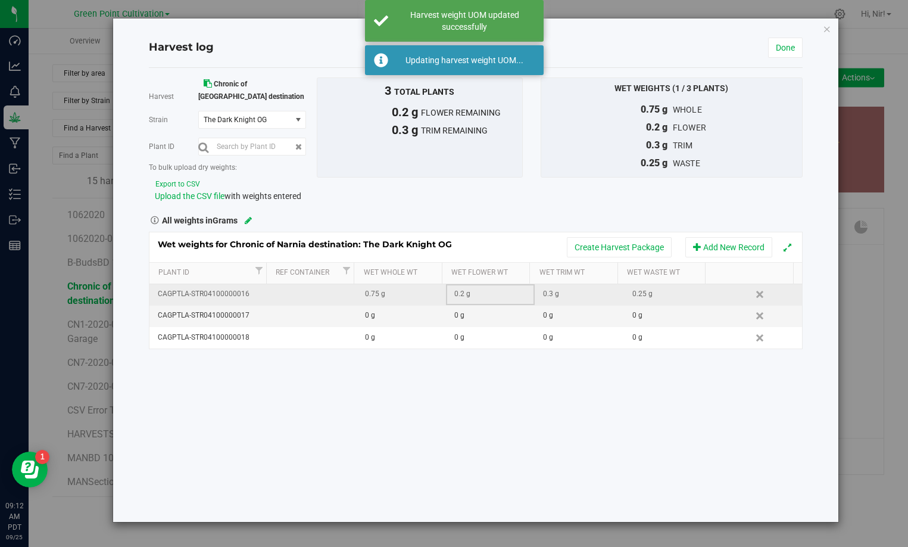
click at [499, 293] on div "0.2 g" at bounding box center [494, 293] width 80 height 11
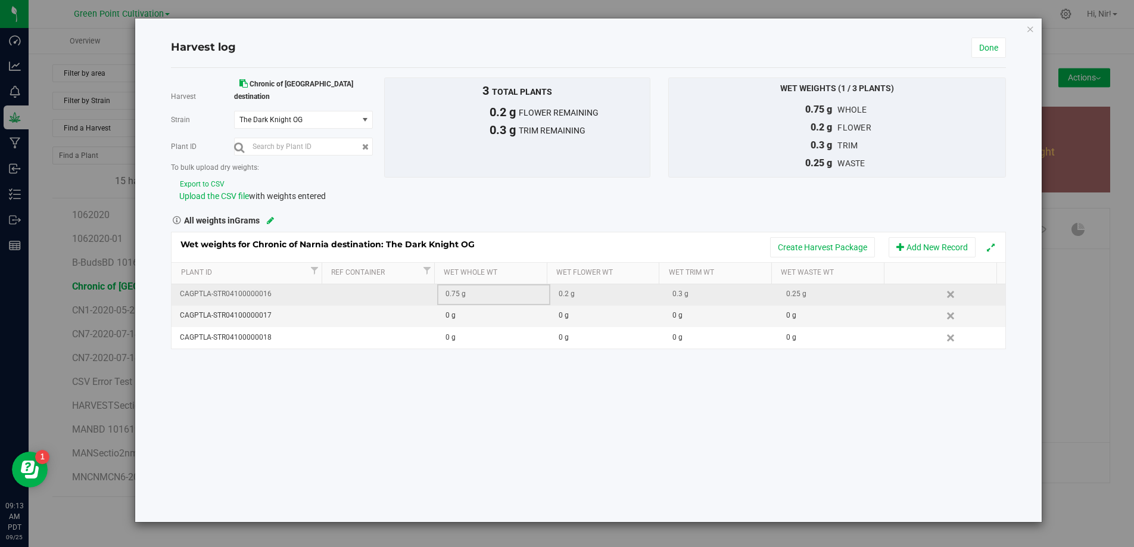
click at [528, 288] on div "0.75 g" at bounding box center [497, 293] width 104 height 11
drag, startPoint x: 527, startPoint y: 284, endPoint x: 439, endPoint y: 281, distance: 87.6
click at [442, 284] on td "0.7500 g 0.75" at bounding box center [494, 294] width 114 height 21
type input "0"
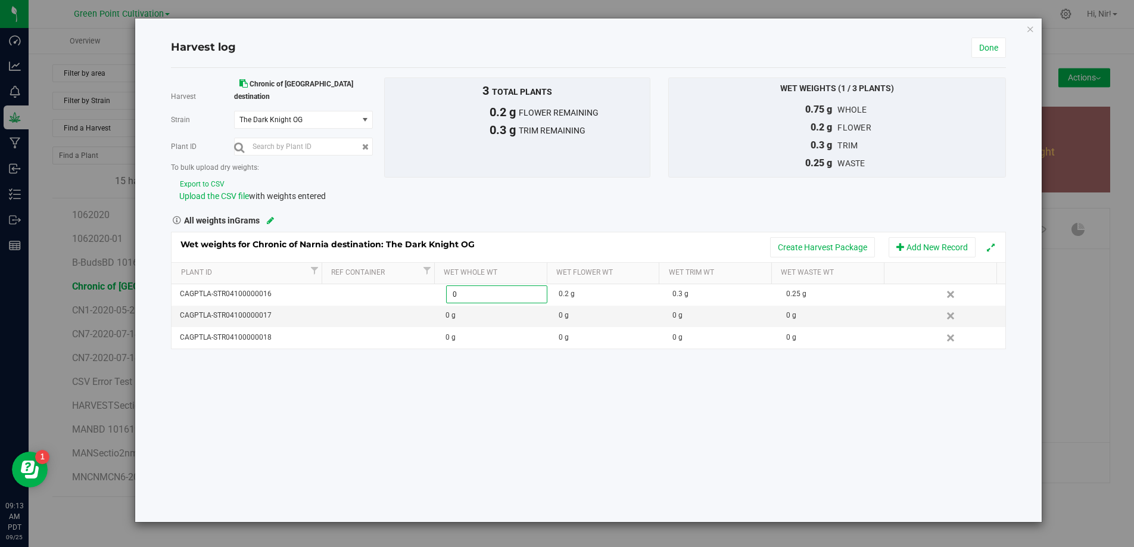
type input "0.0000 g"
click at [602, 291] on div "Wet weights for Chronic of Narnia destination: The Dark Knight OG Create Harves…" at bounding box center [588, 291] width 834 height 118
drag, startPoint x: 600, startPoint y: 283, endPoint x: 551, endPoint y: 277, distance: 49.2
click at [551, 284] on td "0.2 g" at bounding box center [607, 294] width 114 height 21
type input "0"
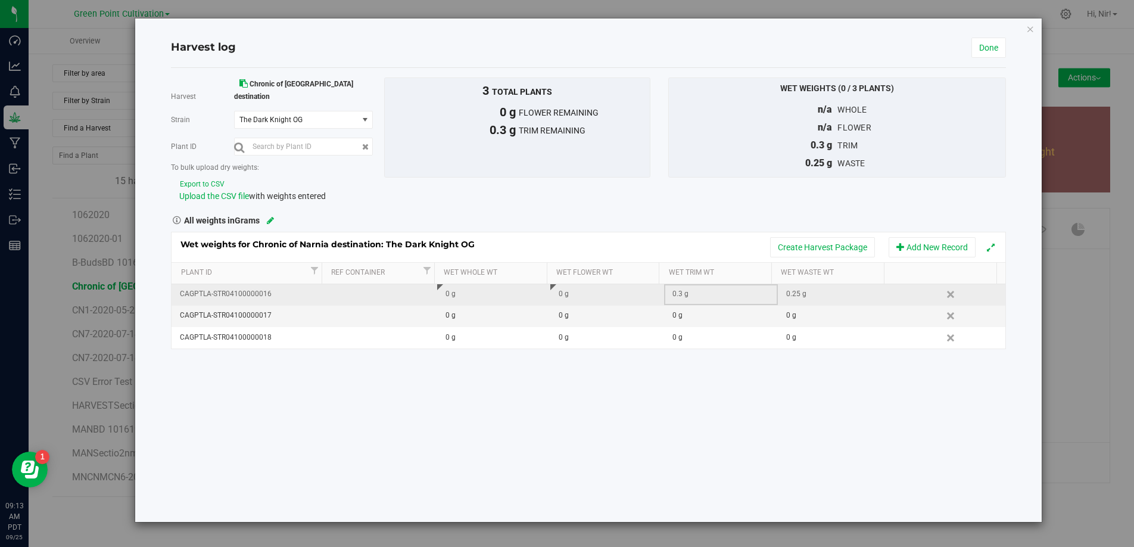
click at [696, 288] on div "0.3 g" at bounding box center [724, 293] width 104 height 11
drag, startPoint x: 681, startPoint y: 279, endPoint x: 659, endPoint y: 279, distance: 22.0
click at [659, 284] on tr "CAGPTLA-STR04100000016 0 g 0 g 0.3000 g 0.3 0.25 g Delete" at bounding box center [588, 294] width 833 height 21
type input "0"
click at [810, 288] on div "0.25 g" at bounding box center [838, 293] width 104 height 11
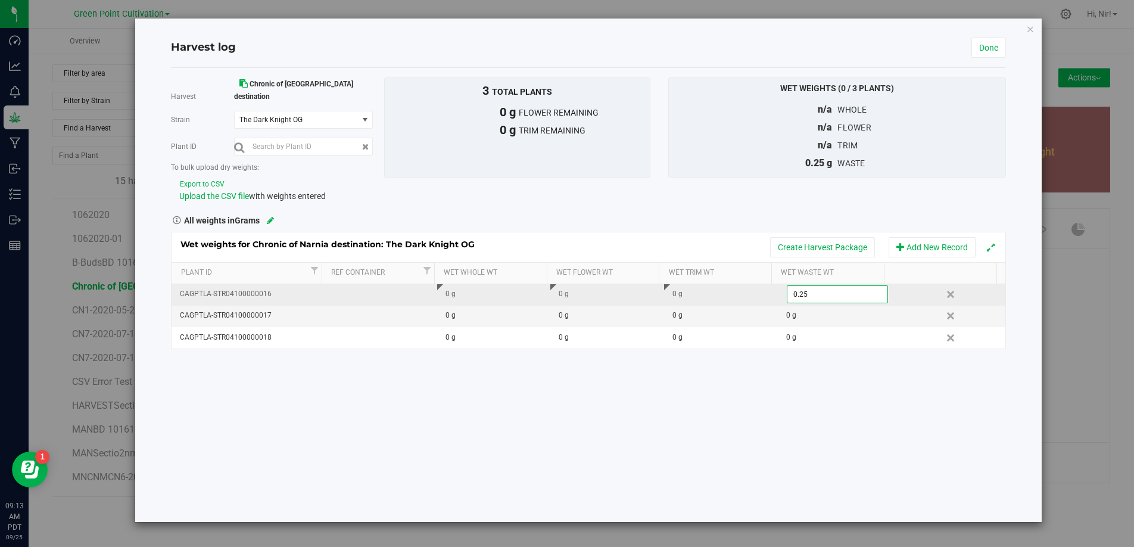
drag, startPoint x: 731, startPoint y: 267, endPoint x: 714, endPoint y: 278, distance: 19.8
click at [722, 267] on div "Wet weights for Chronic of Narnia destination: The Dark Knight OG Create Harves…" at bounding box center [588, 291] width 834 height 118
type input "0"
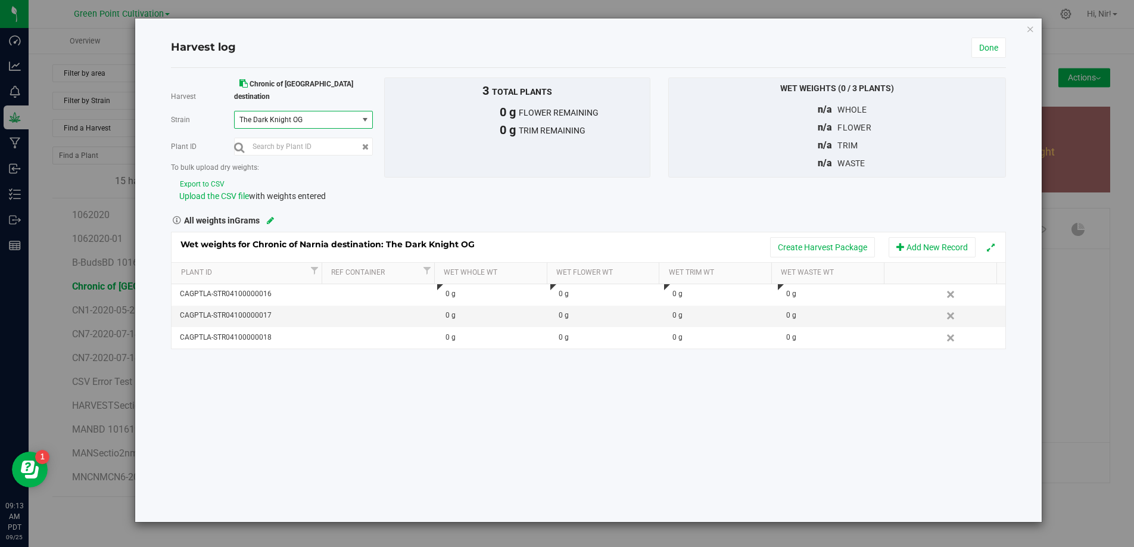
click at [363, 115] on span "select" at bounding box center [365, 120] width 10 height 10
click at [345, 123] on li "The Chronic of Narnia" at bounding box center [304, 128] width 138 height 18
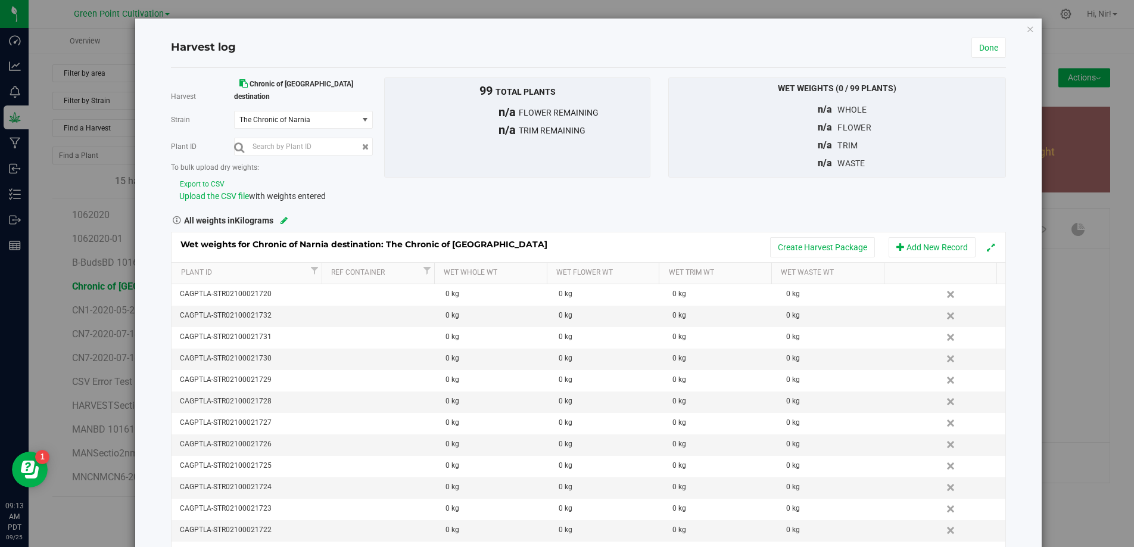
click at [204, 179] on button "Export to CSV" at bounding box center [202, 184] width 46 height 11
click at [984, 55] on link "Done" at bounding box center [988, 48] width 35 height 20
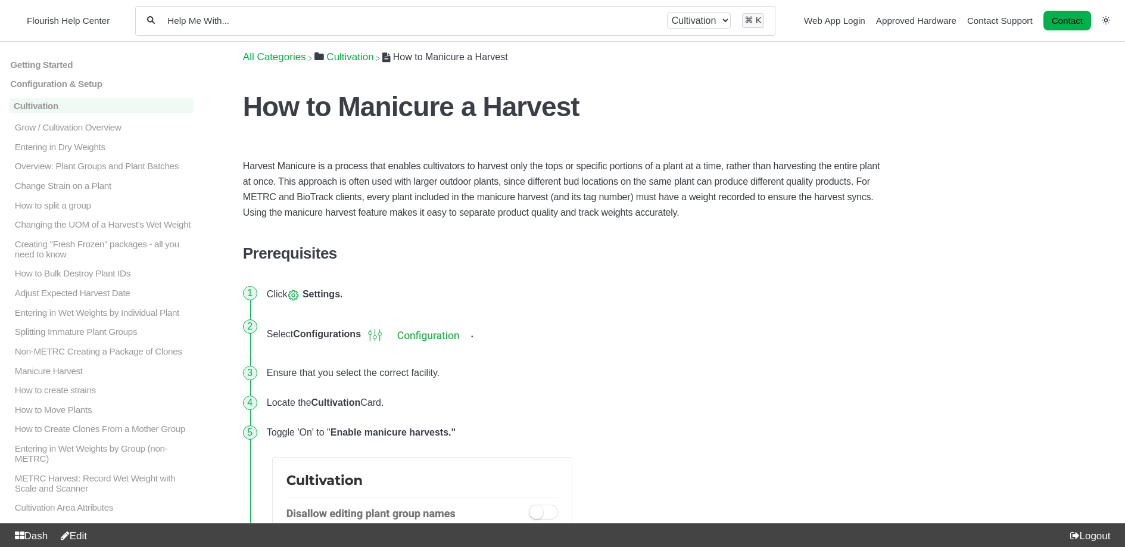
click at [439, 26] on div "All categories Cultivation ⌘ K" at bounding box center [455, 21] width 640 height 30
click at [439, 23] on input "Help Me With..." at bounding box center [411, 20] width 490 height 11
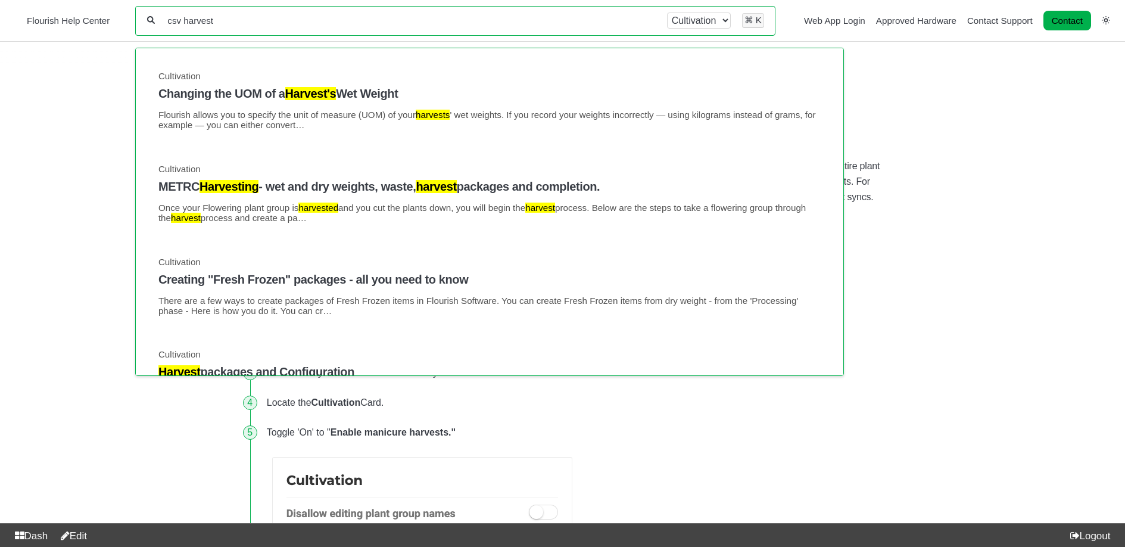
type input "csv harvest"
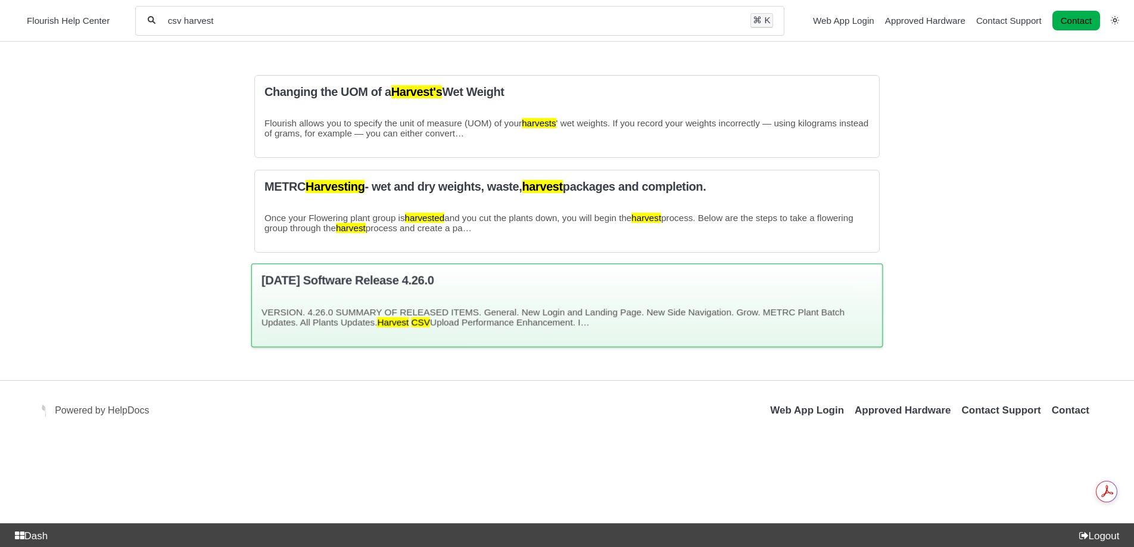
click at [485, 318] on p "VERSION. 4.26.0 SUMMARY OF RELEASED ITEMS. General. New Login and Landing Page.…" at bounding box center [567, 317] width 612 height 20
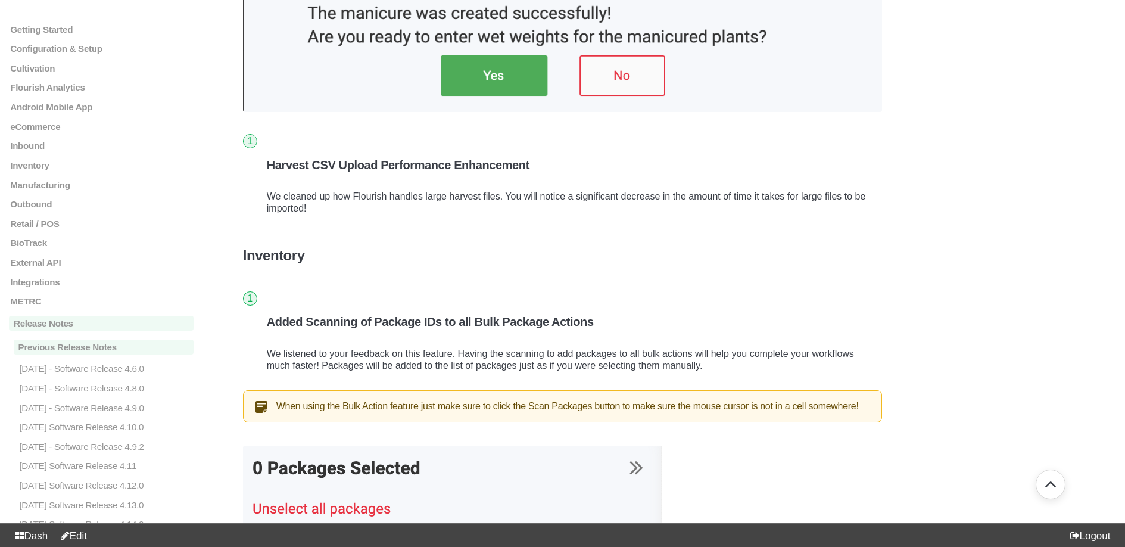
scroll to position [6371, 0]
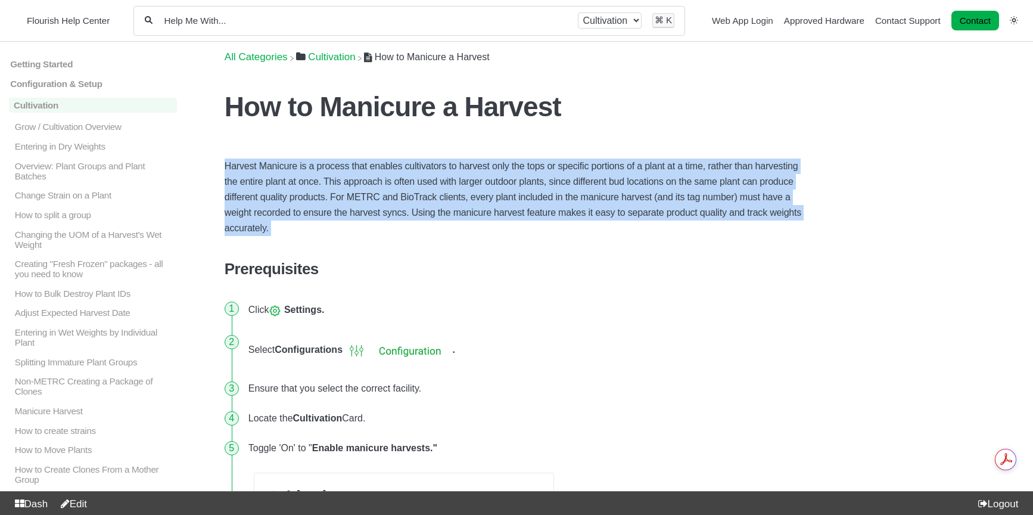
drag, startPoint x: 225, startPoint y: 164, endPoint x: 396, endPoint y: 240, distance: 187.4
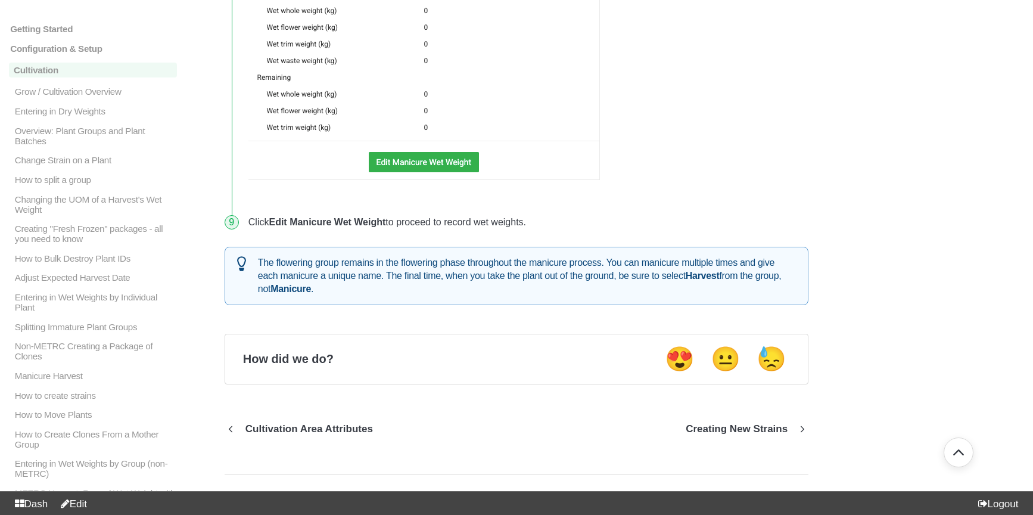
scroll to position [2611, 0]
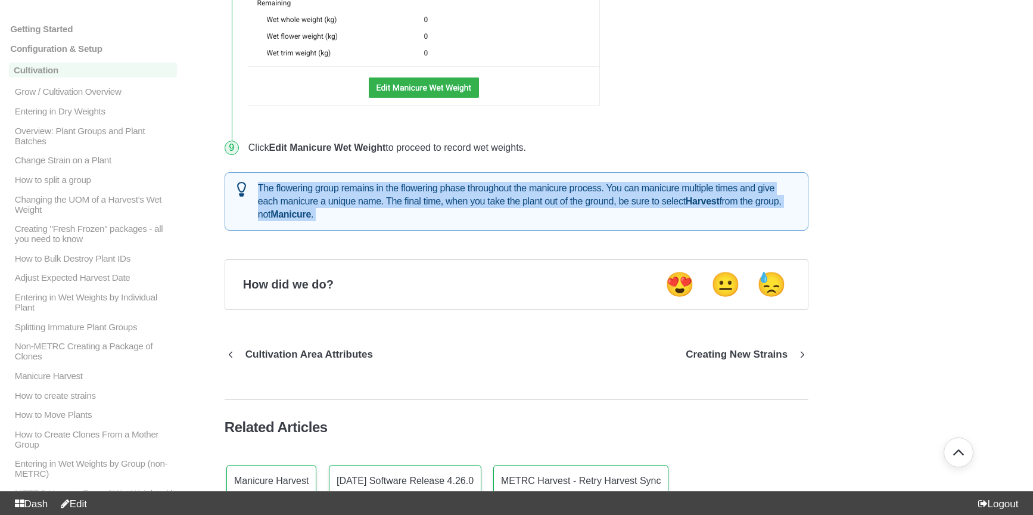
drag, startPoint x: 259, startPoint y: 185, endPoint x: 467, endPoint y: 235, distance: 213.6
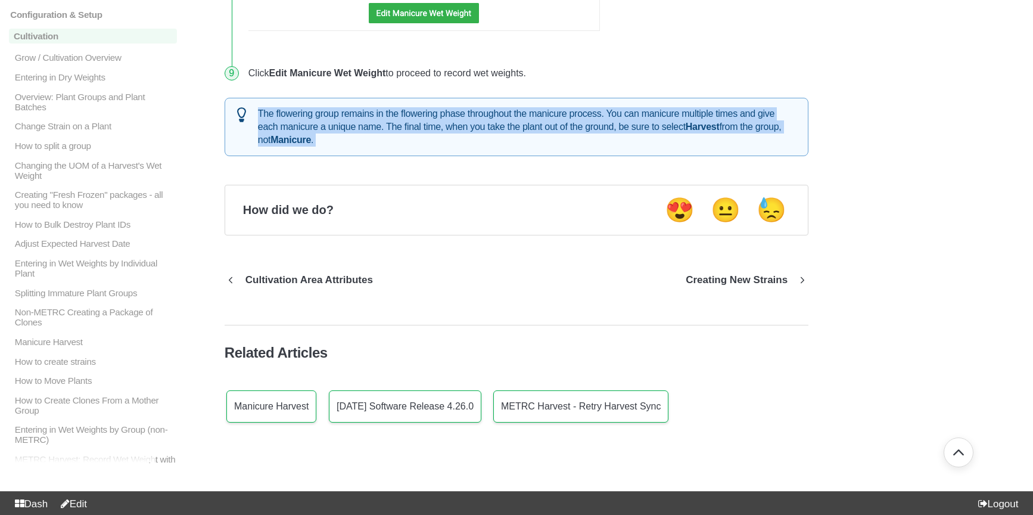
scroll to position [2688, 0]
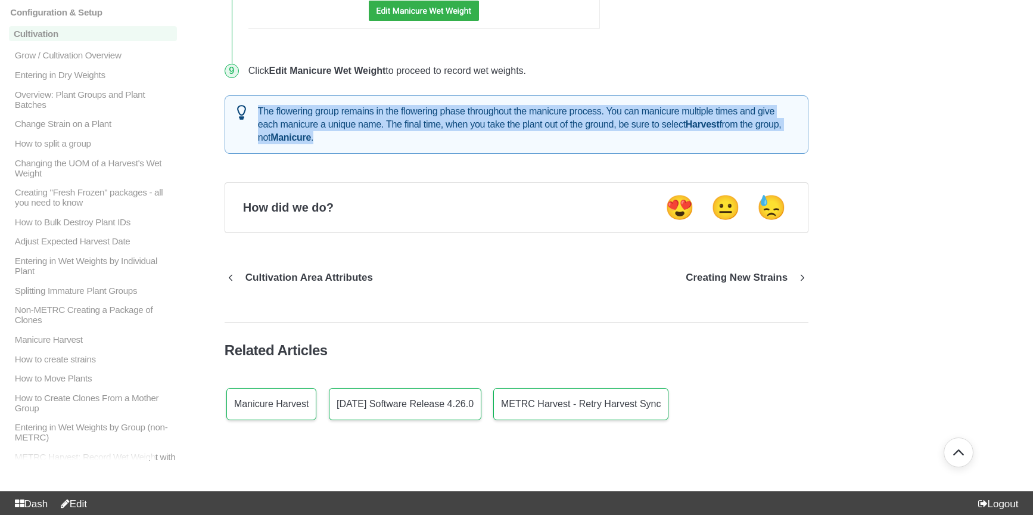
drag, startPoint x: 260, startPoint y: 109, endPoint x: 364, endPoint y: 146, distance: 111.1
click at [364, 146] on div "The flowering group remains in the flowering phase throughout the manicure proc…" at bounding box center [517, 124] width 584 height 58
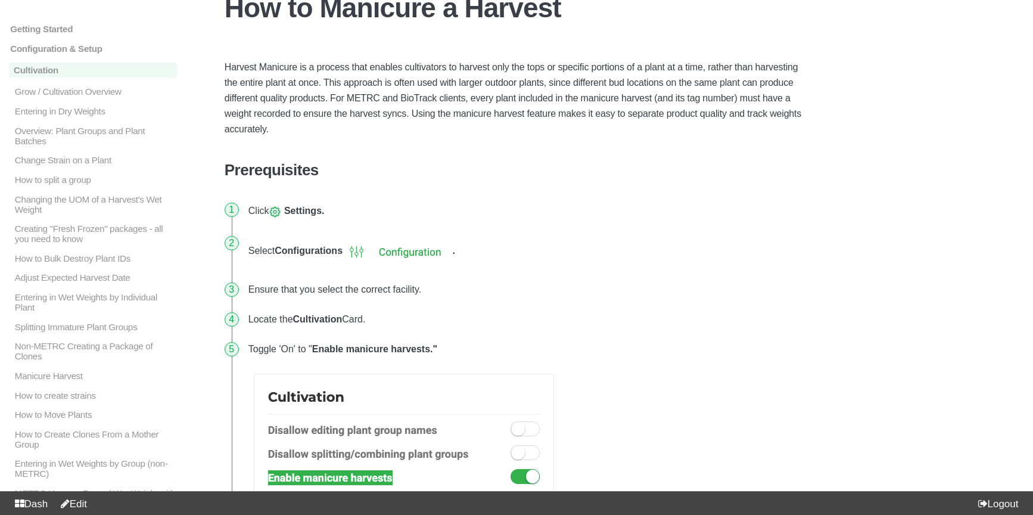
scroll to position [0, 0]
